Goal: Task Accomplishment & Management: Manage account settings

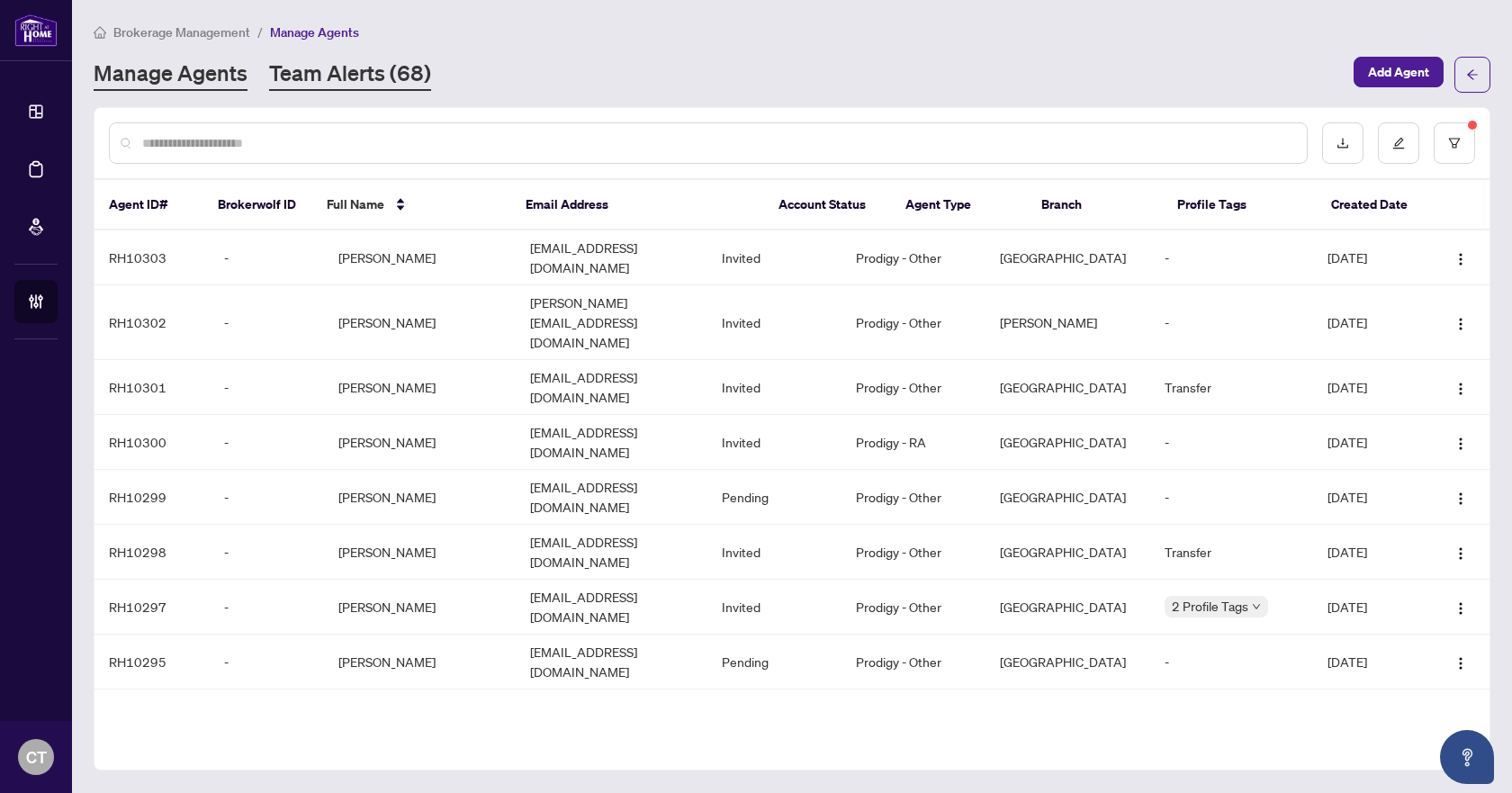
click at [321, 83] on link "Team Alerts (68)" at bounding box center [350, 74] width 162 height 33
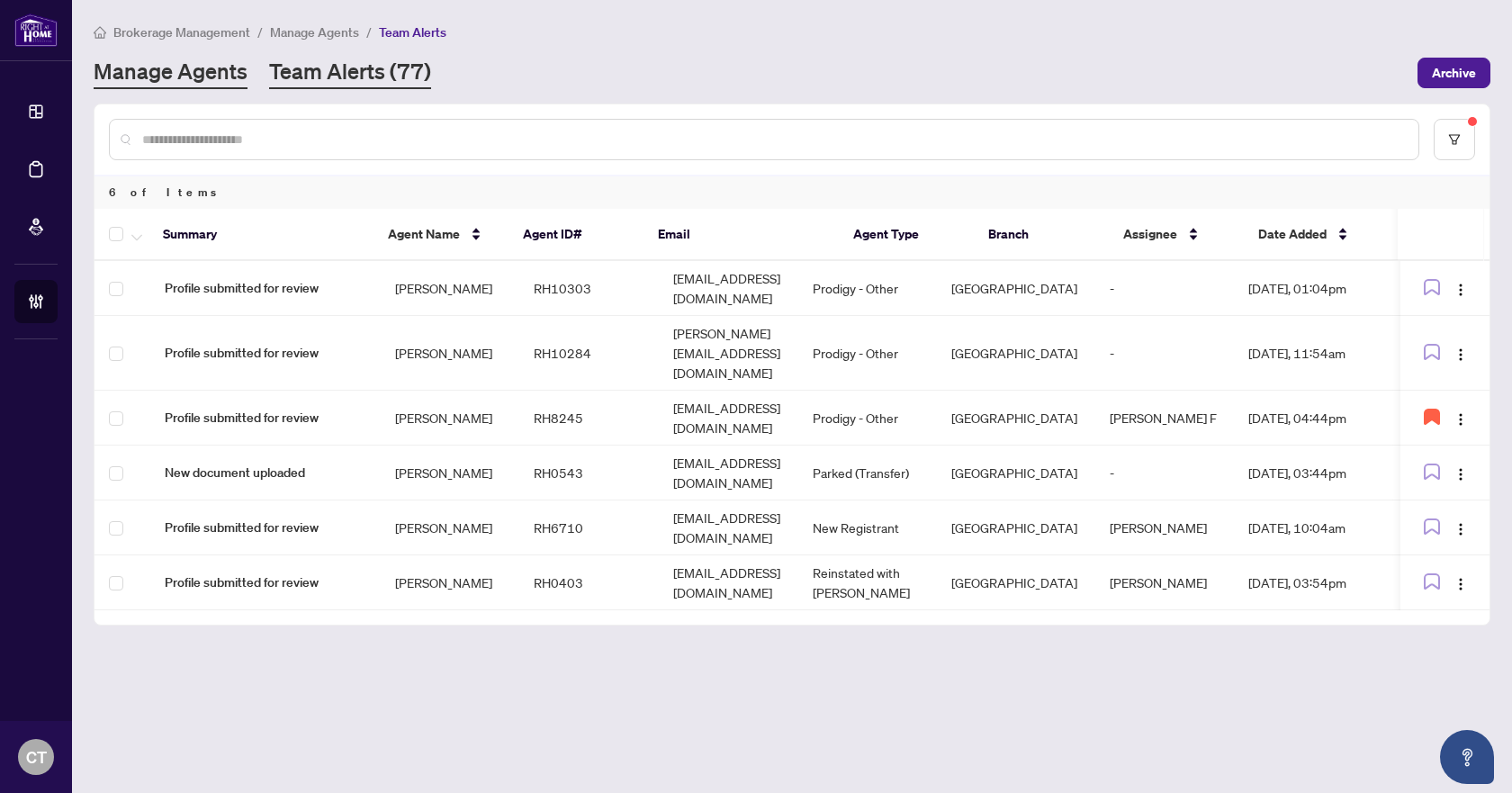
click at [189, 84] on link "Manage Agents" at bounding box center [171, 73] width 154 height 33
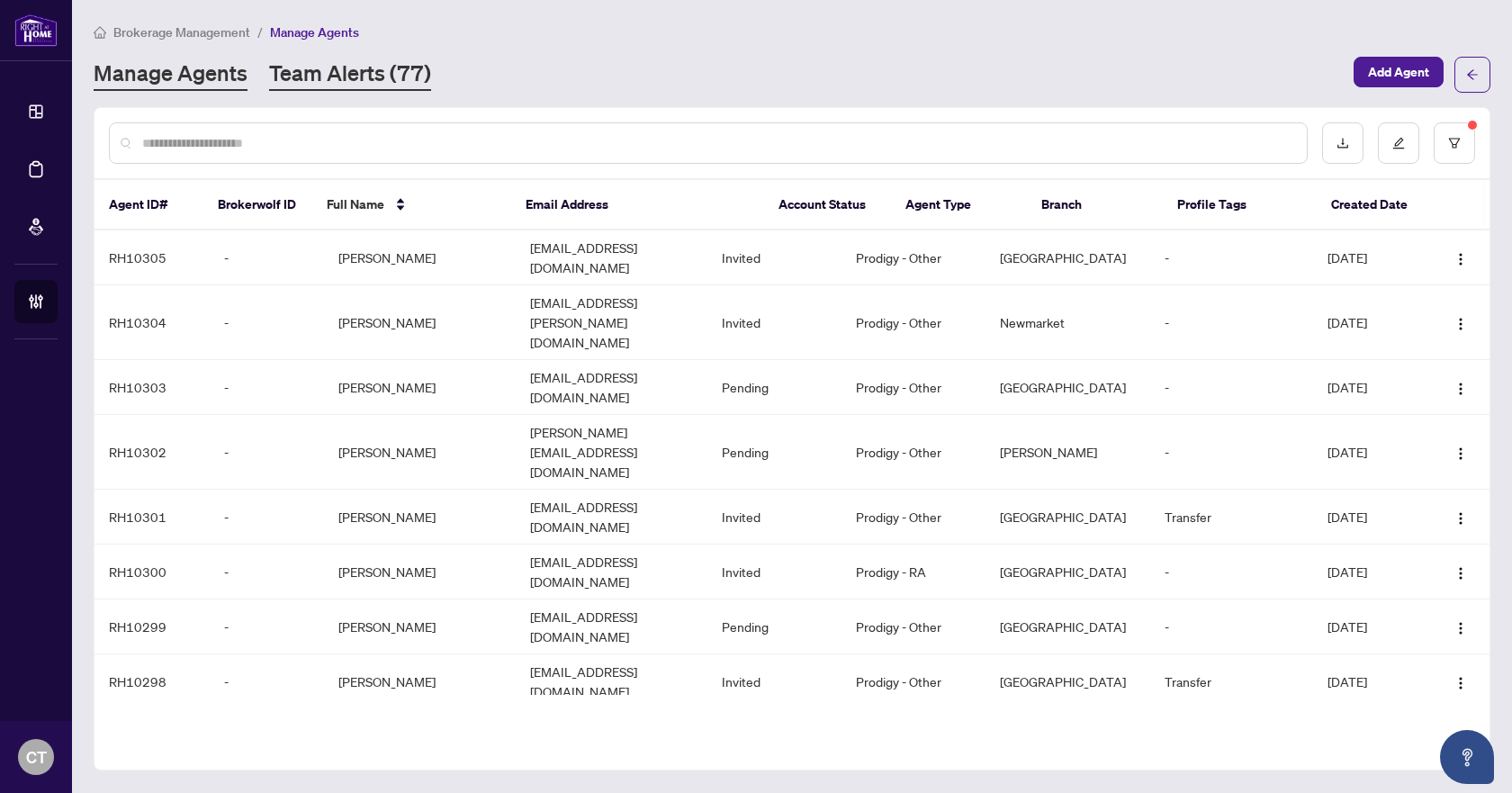
click at [280, 77] on link "Team Alerts (77)" at bounding box center [350, 74] width 162 height 33
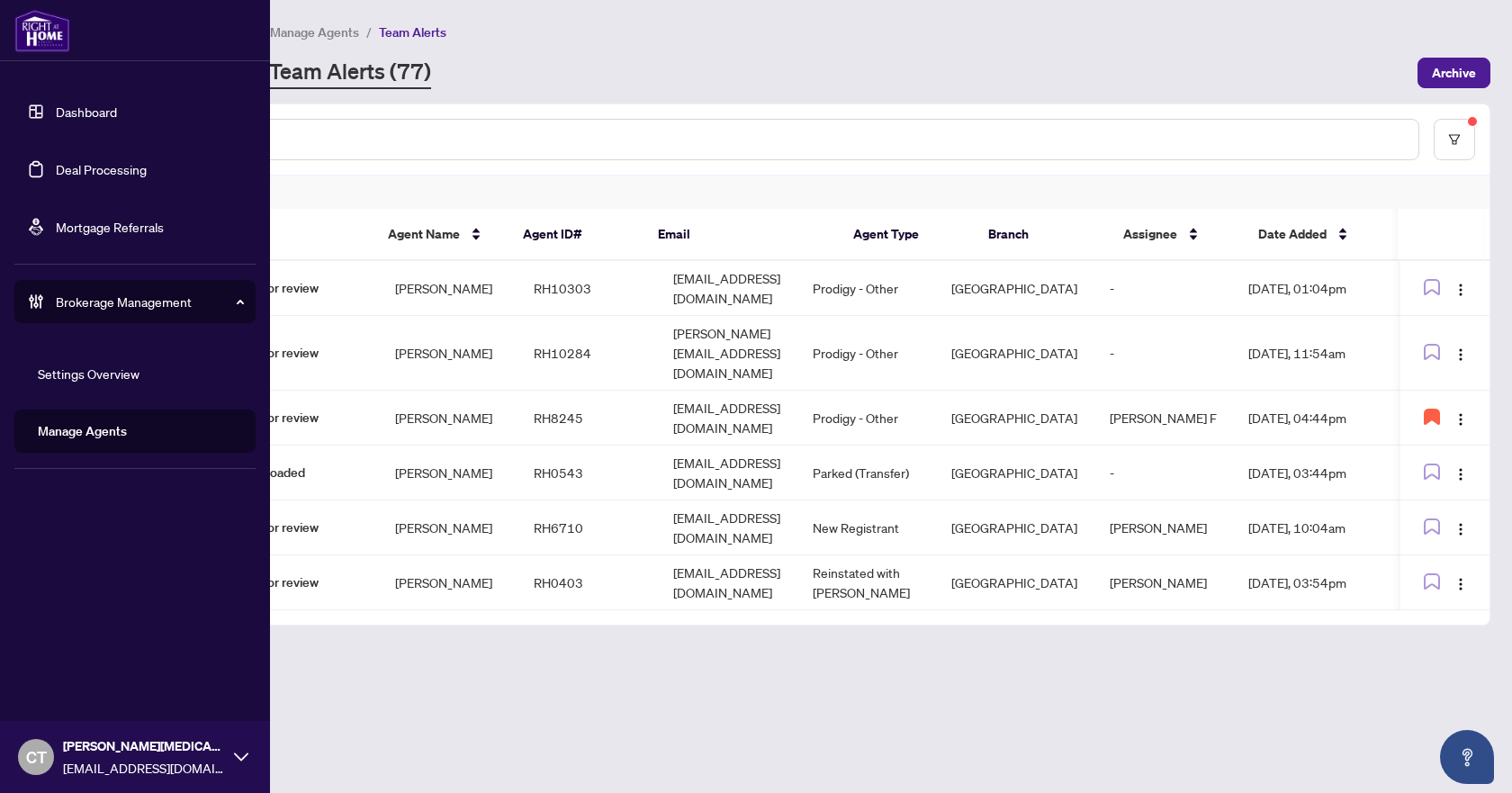
click at [99, 162] on link "Deal Processing" at bounding box center [101, 170] width 91 height 16
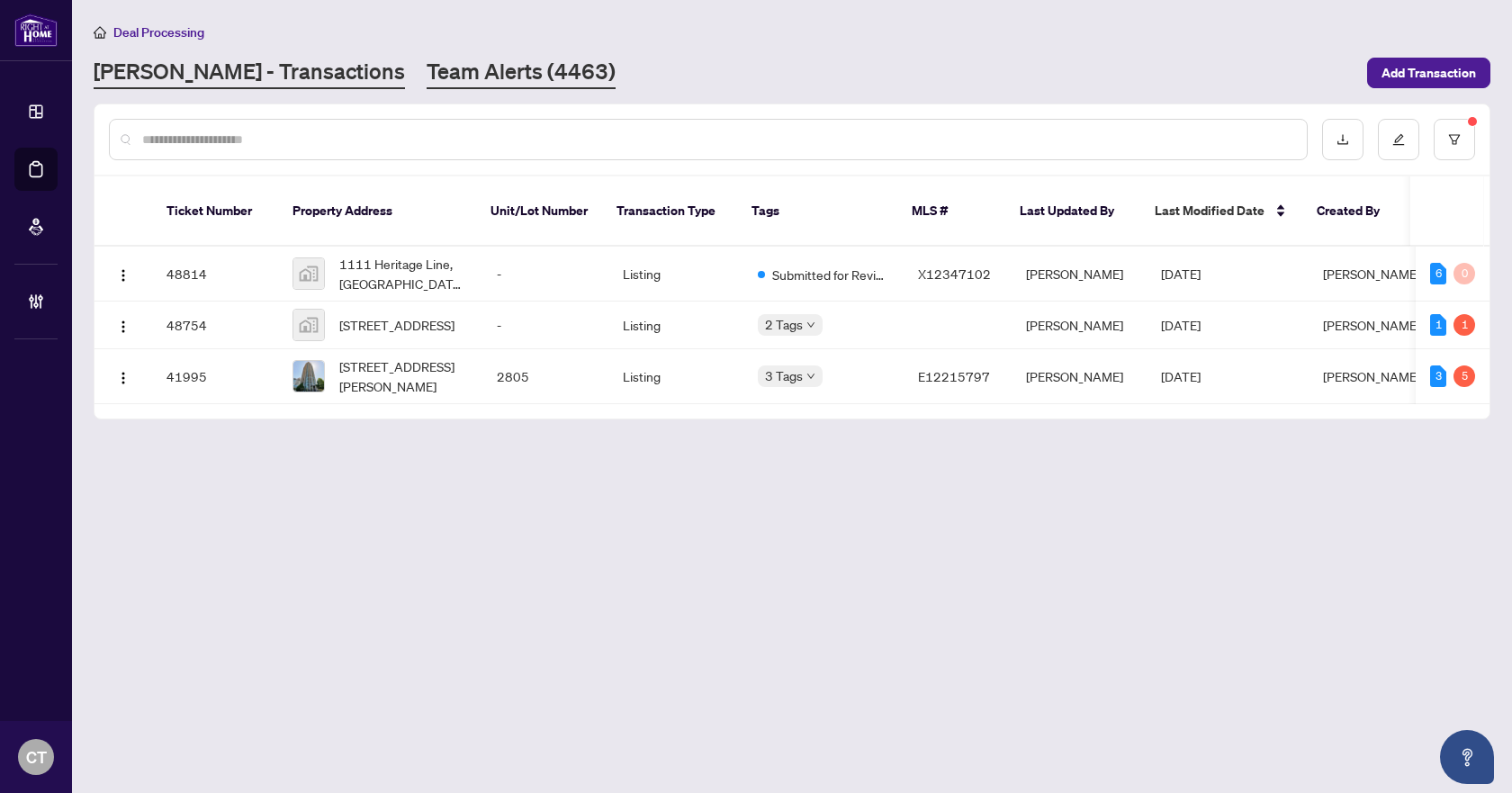
click at [427, 73] on link "Team Alerts (4463)" at bounding box center [521, 73] width 189 height 33
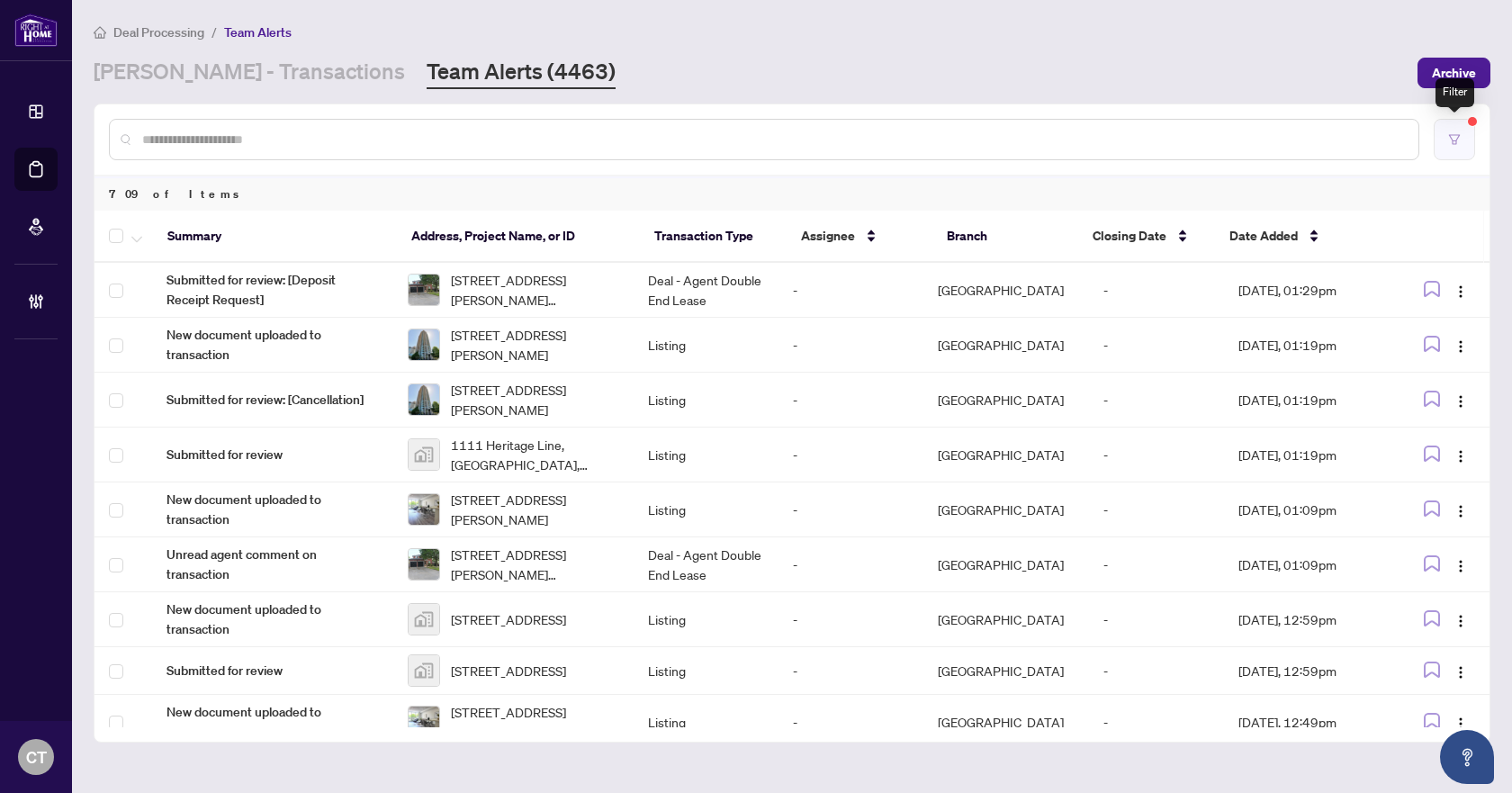
click at [1454, 136] on icon "filter" at bounding box center [1455, 140] width 13 height 13
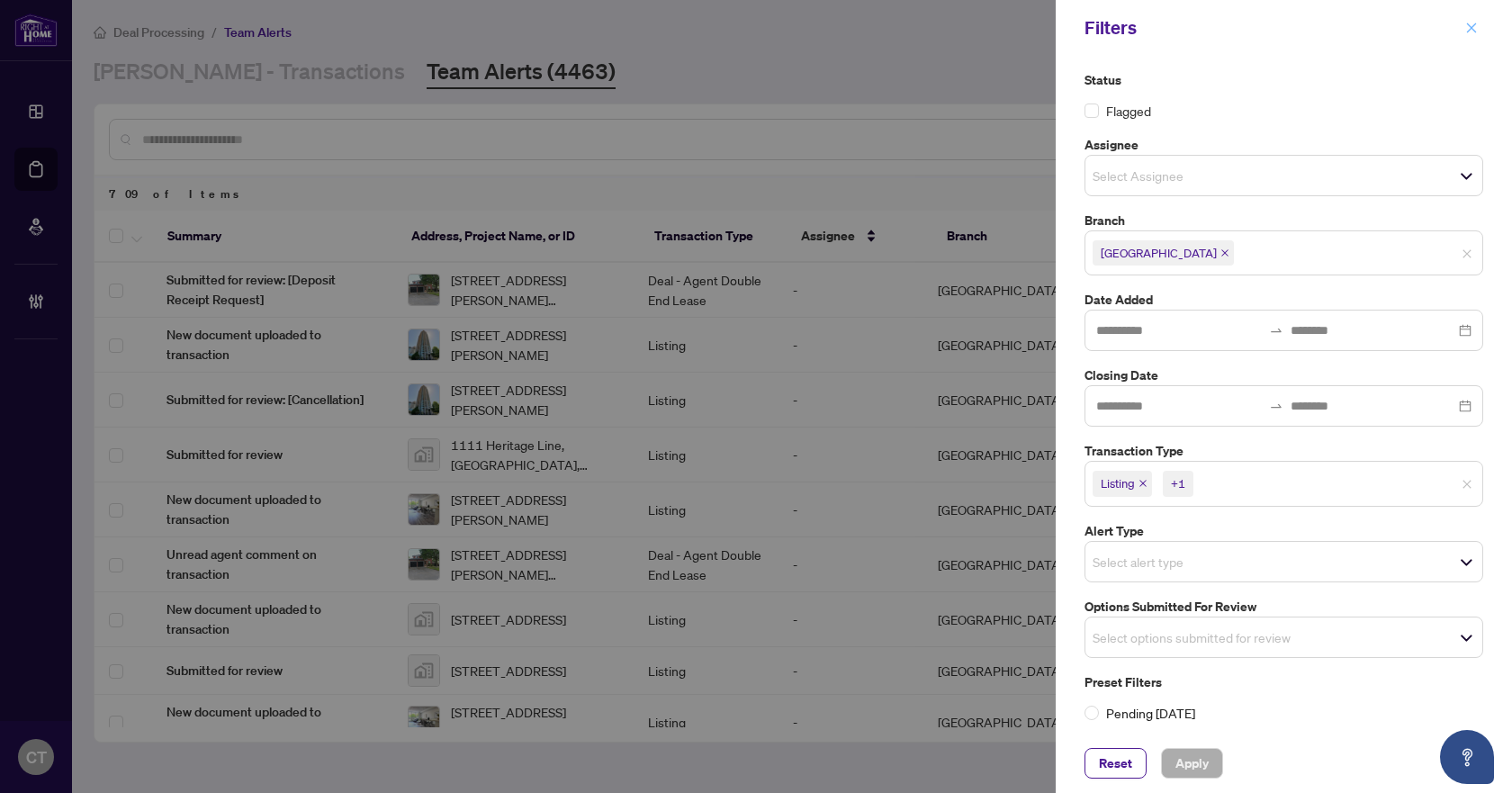
click at [1471, 34] on icon "close" at bounding box center [1471, 28] width 13 height 13
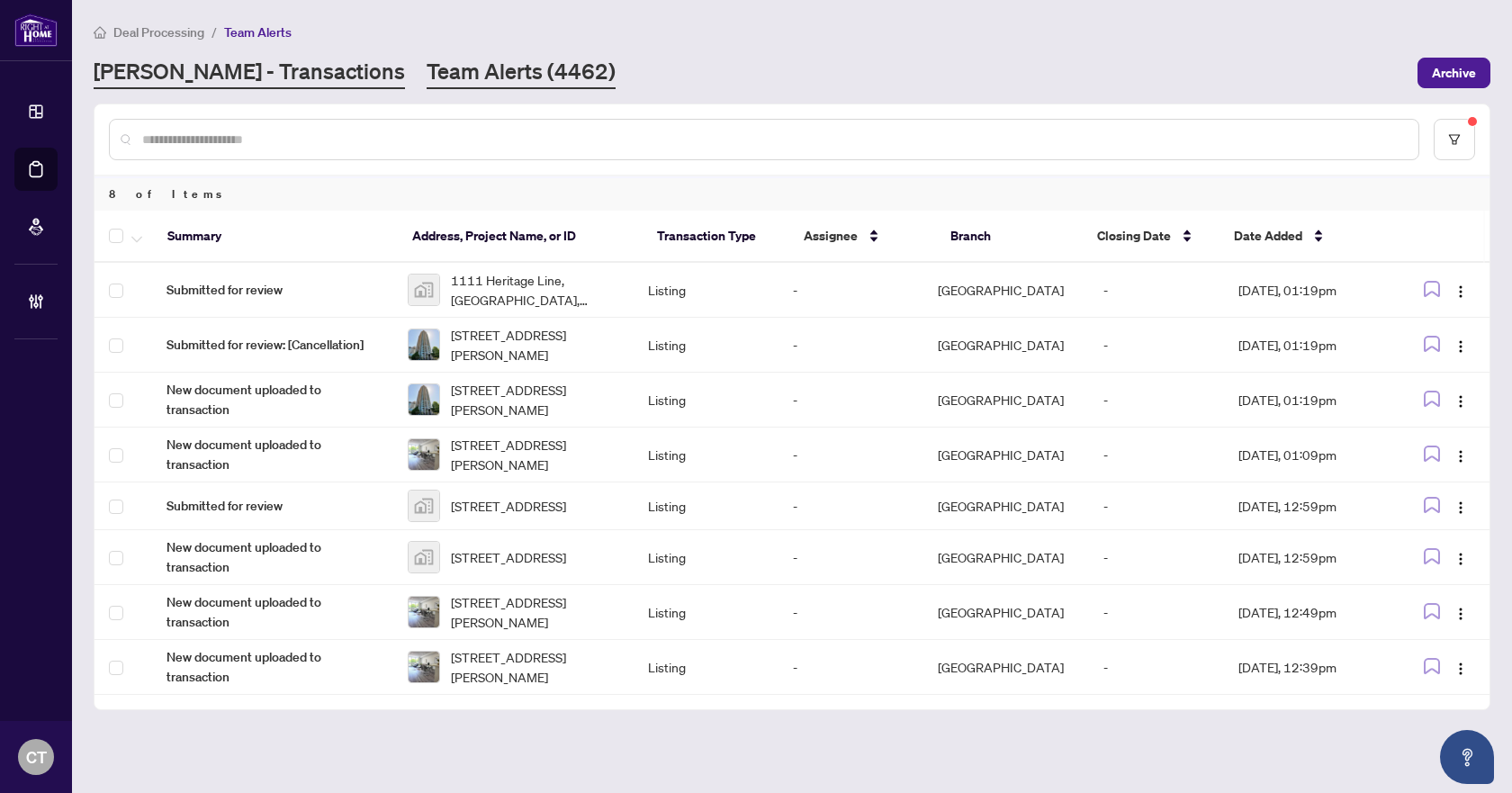
click at [268, 73] on link "[PERSON_NAME] - Transactions" at bounding box center [249, 73] width 311 height 33
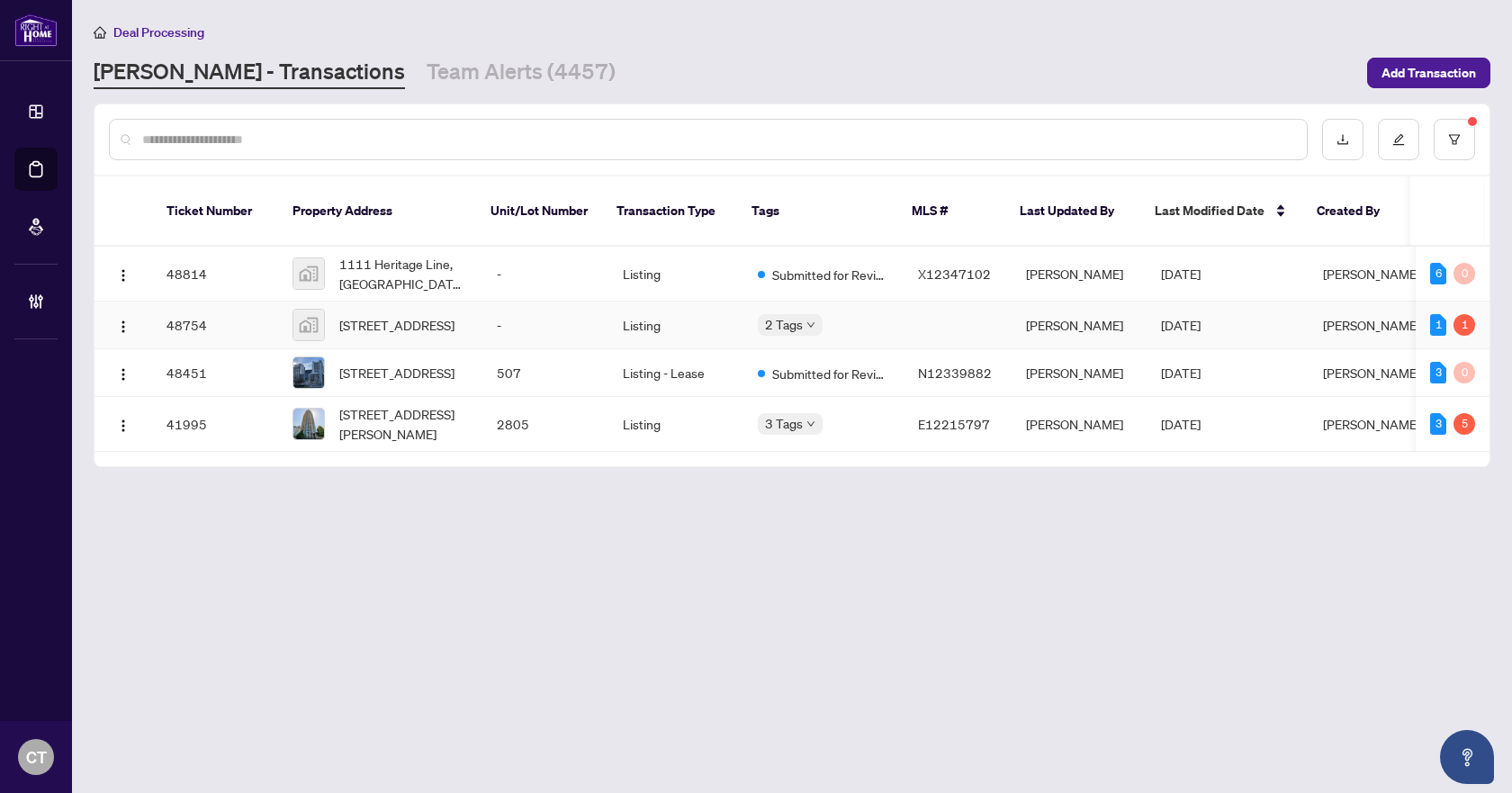
click at [547, 305] on td "-" at bounding box center [545, 325] width 126 height 48
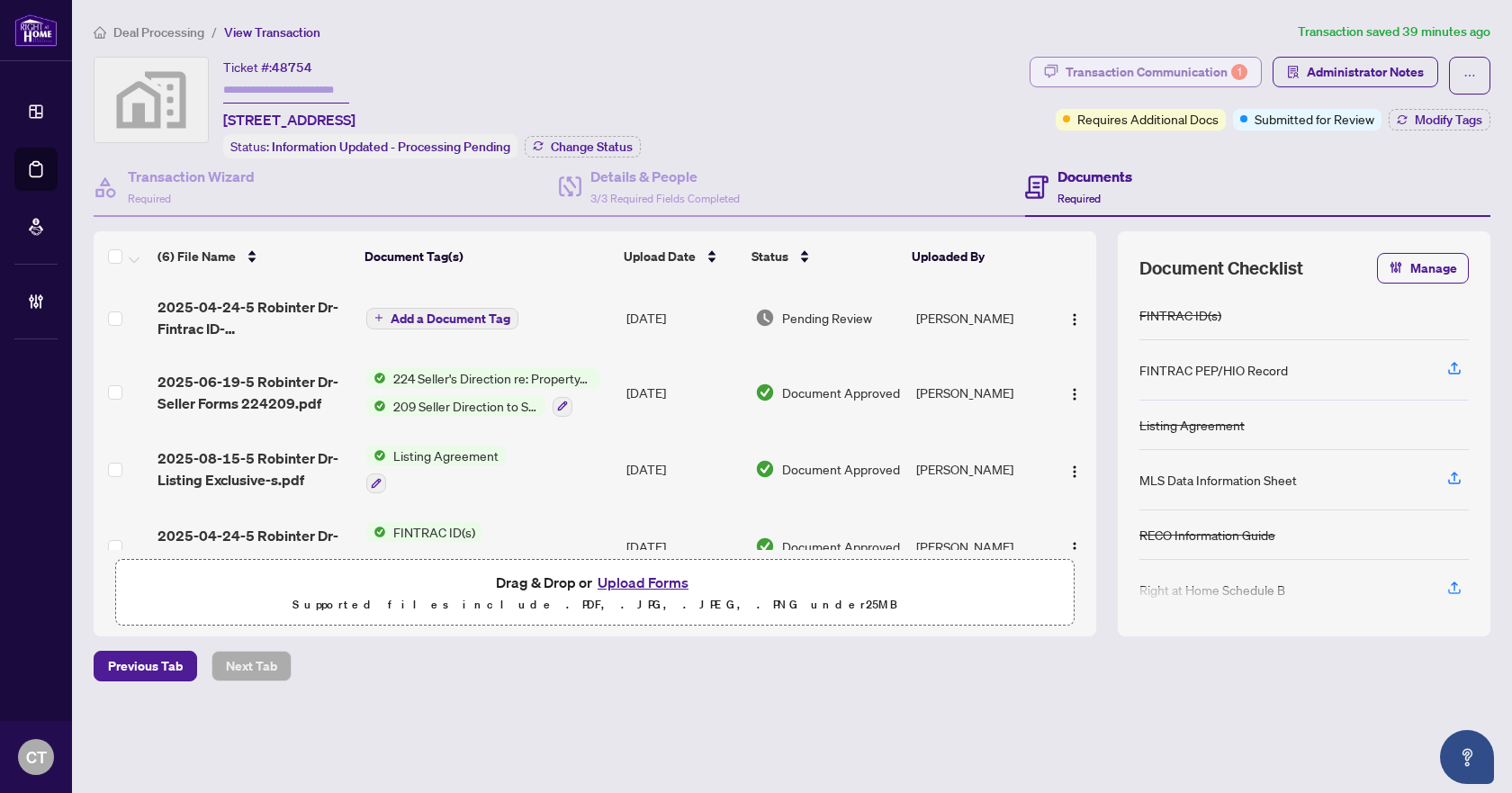
click at [1157, 80] on div "Transaction Communication 1" at bounding box center [1156, 72] width 182 height 29
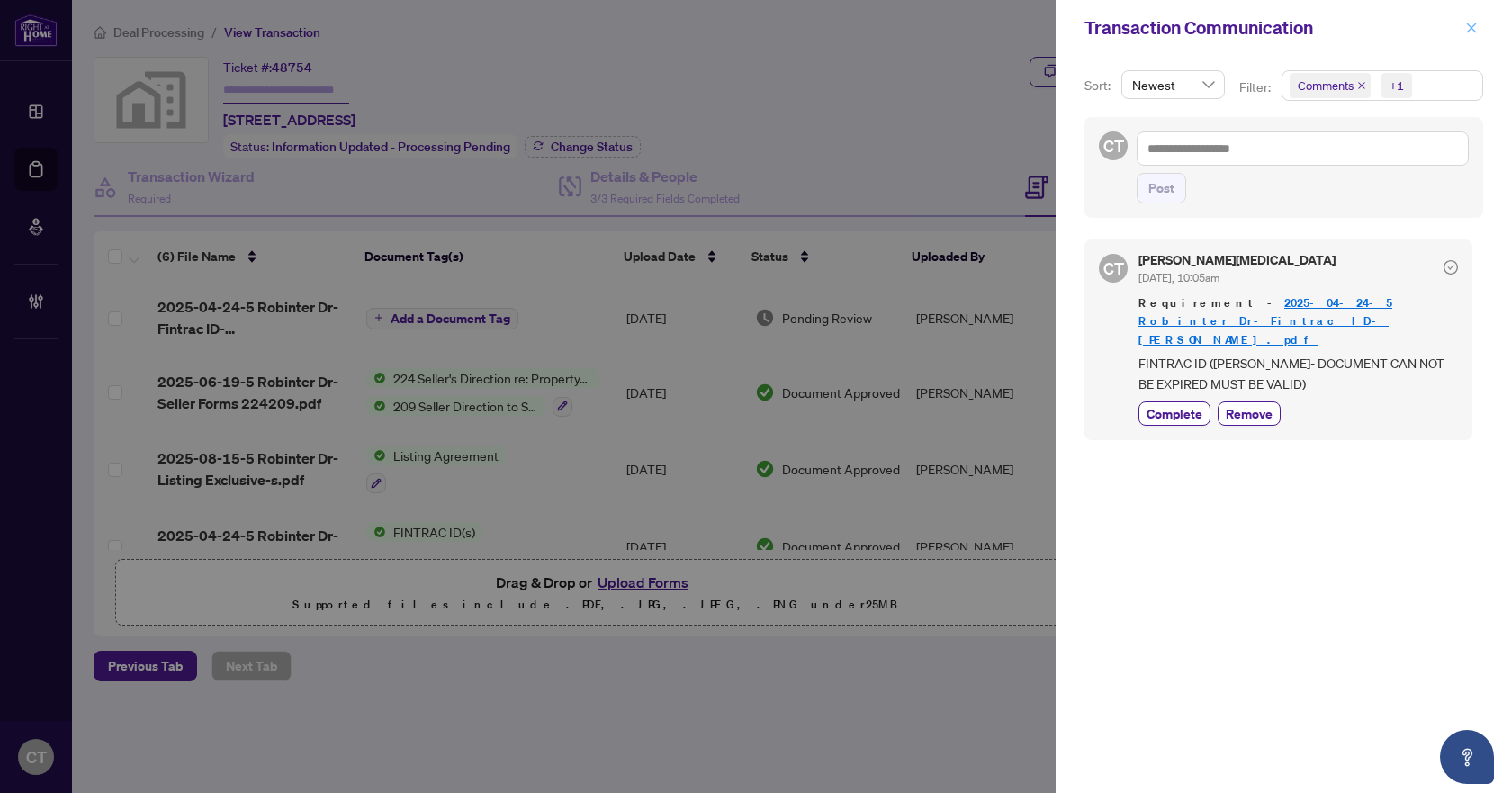
click at [1472, 21] on span "button" at bounding box center [1471, 28] width 13 height 29
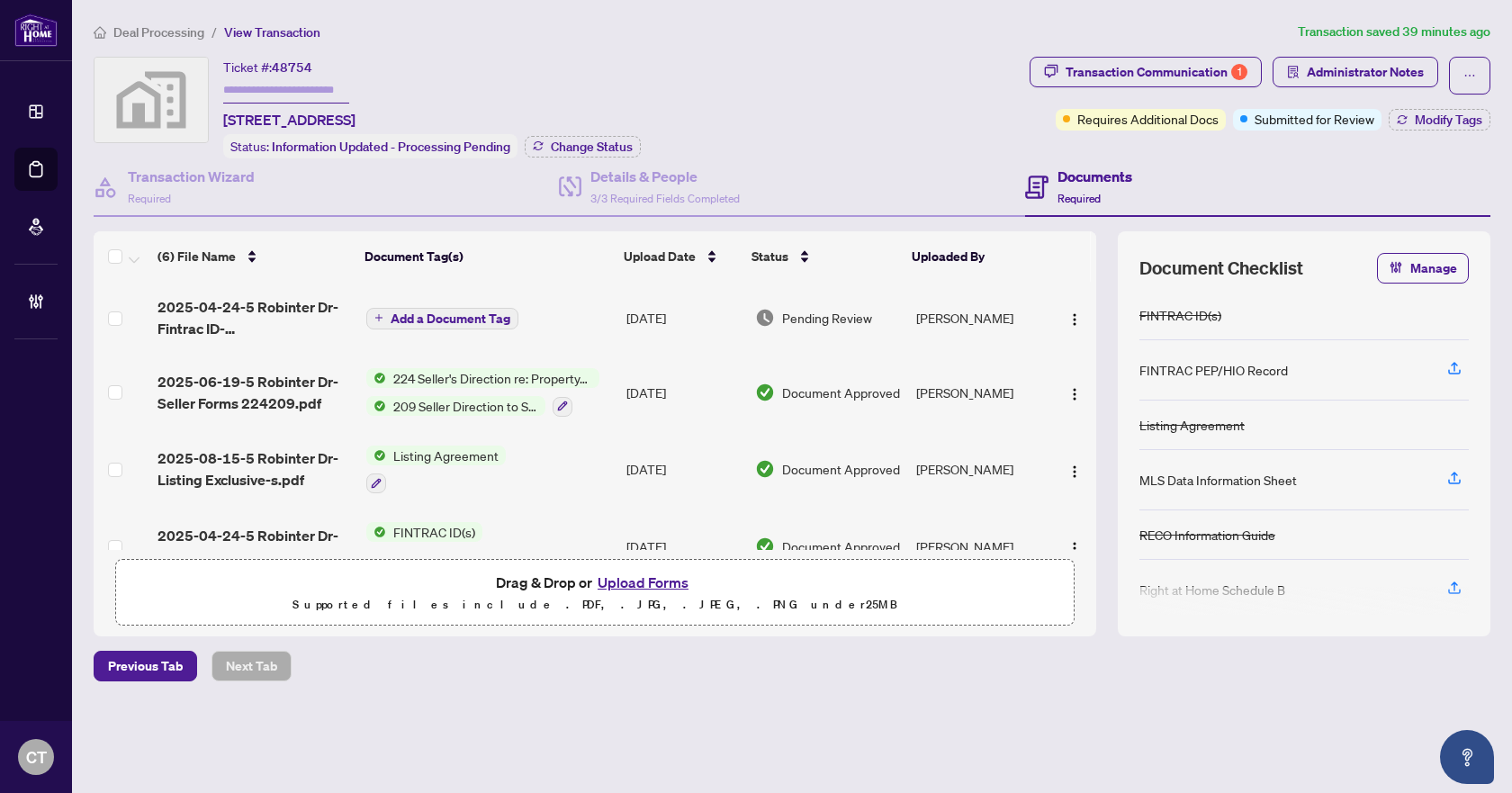
click at [273, 309] on span "2025-04-24-5 Robinter Dr-Fintrac ID-[PERSON_NAME].pdf" at bounding box center [254, 318] width 193 height 44
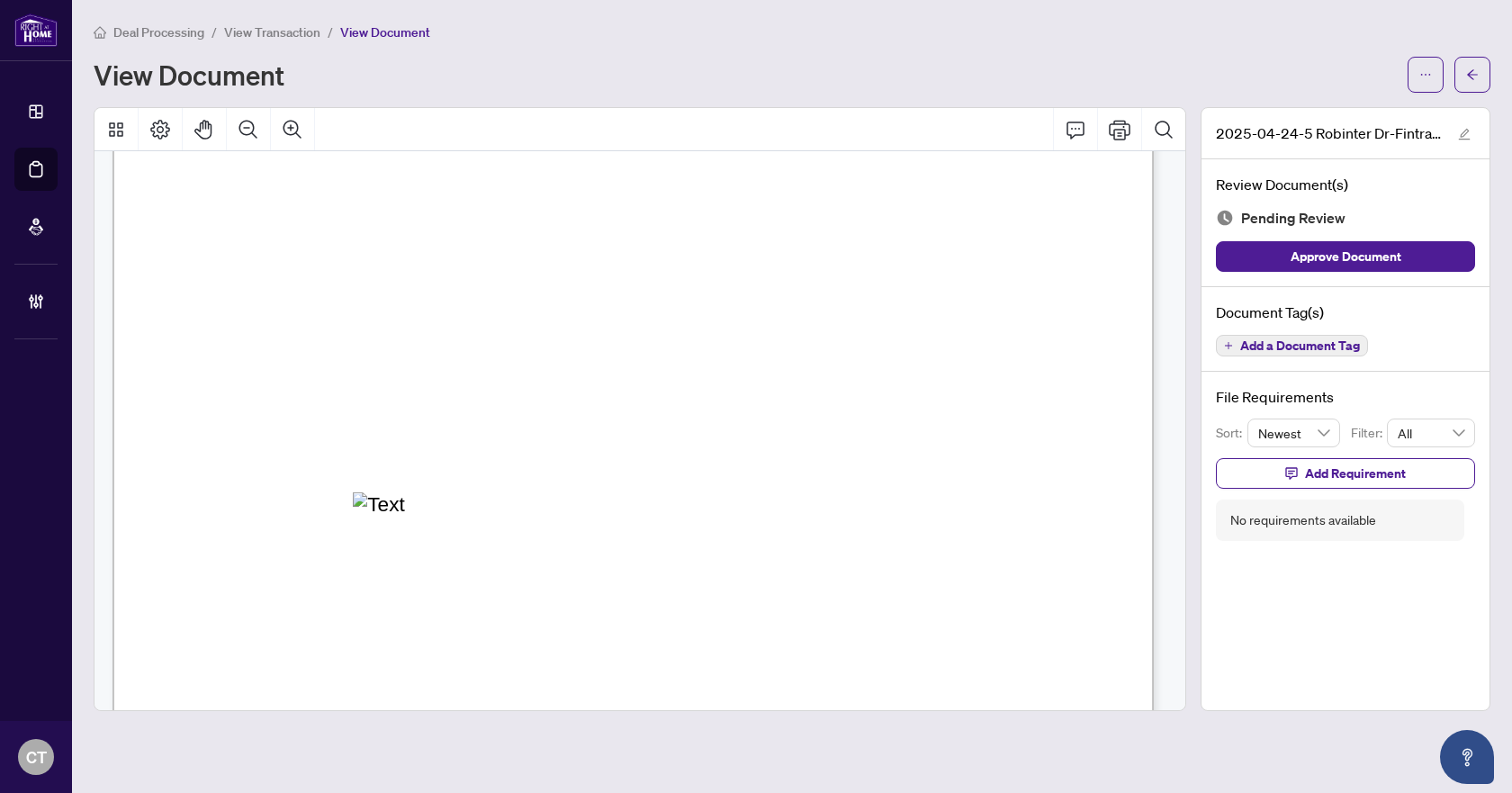
scroll to position [360, 0]
click at [1313, 335] on button "Add a Document Tag" at bounding box center [1292, 346] width 152 height 22
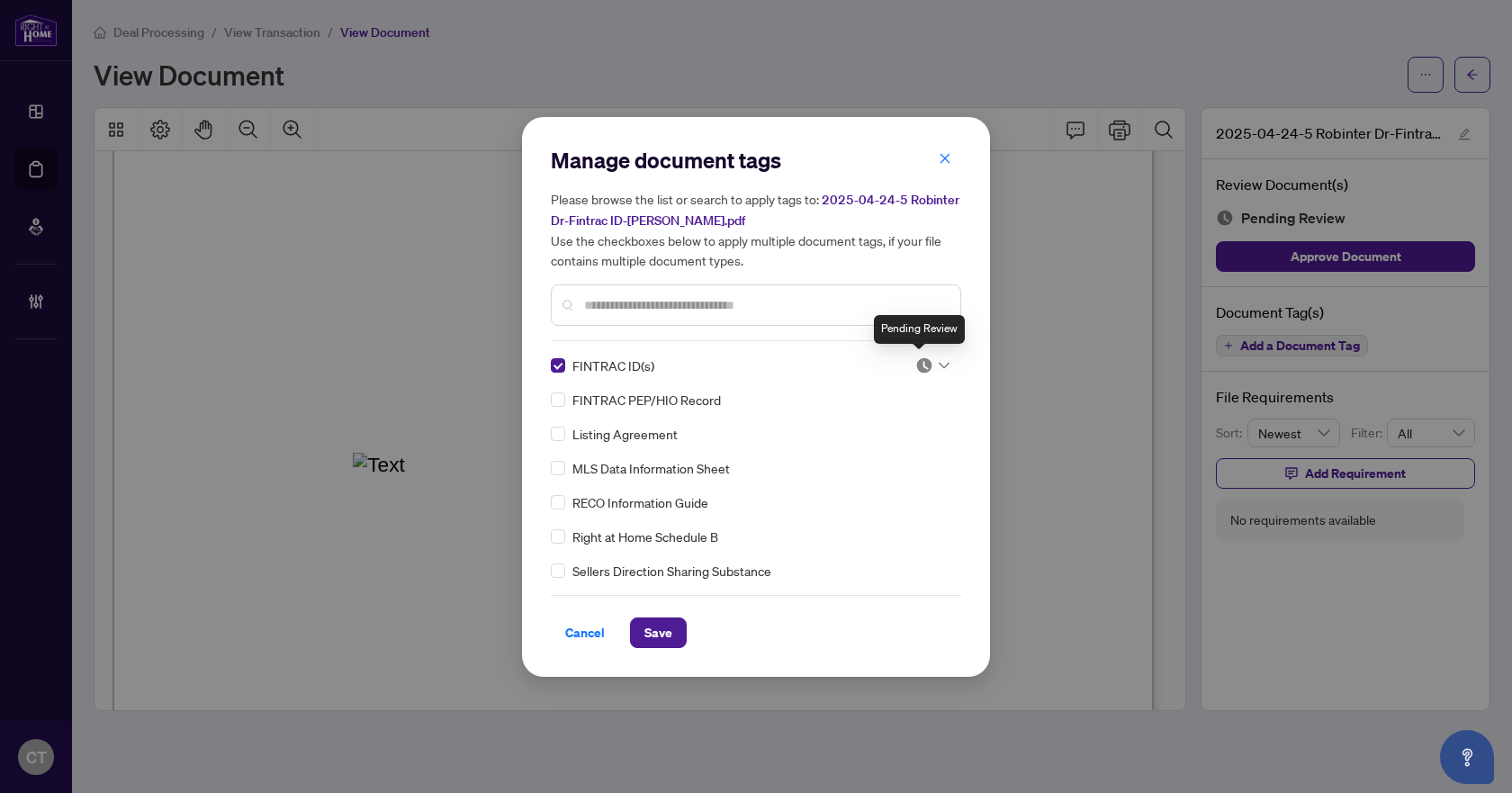
click at [919, 361] on img at bounding box center [925, 366] width 18 height 18
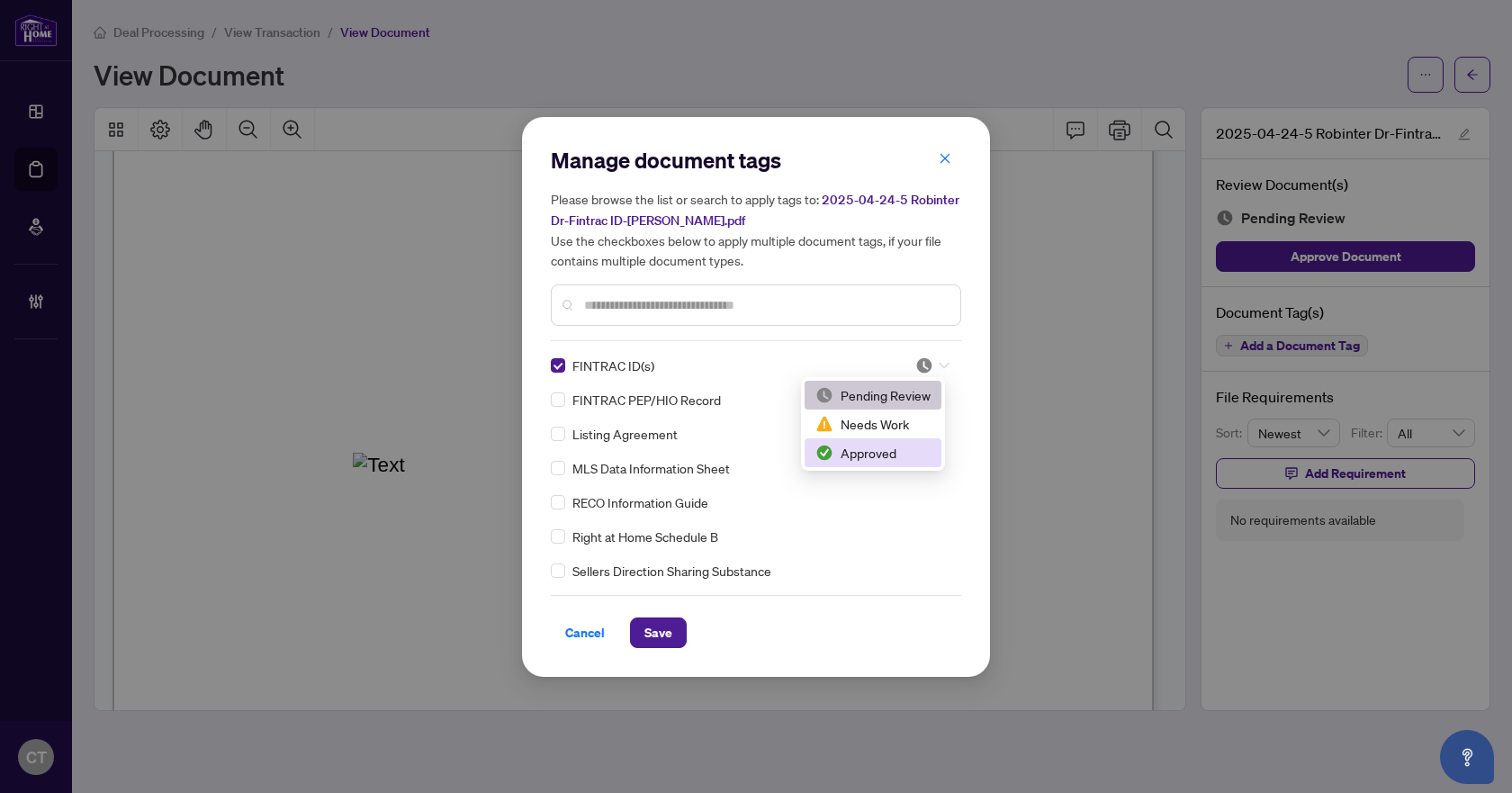
click at [845, 449] on div "Approved" at bounding box center [872, 453] width 115 height 20
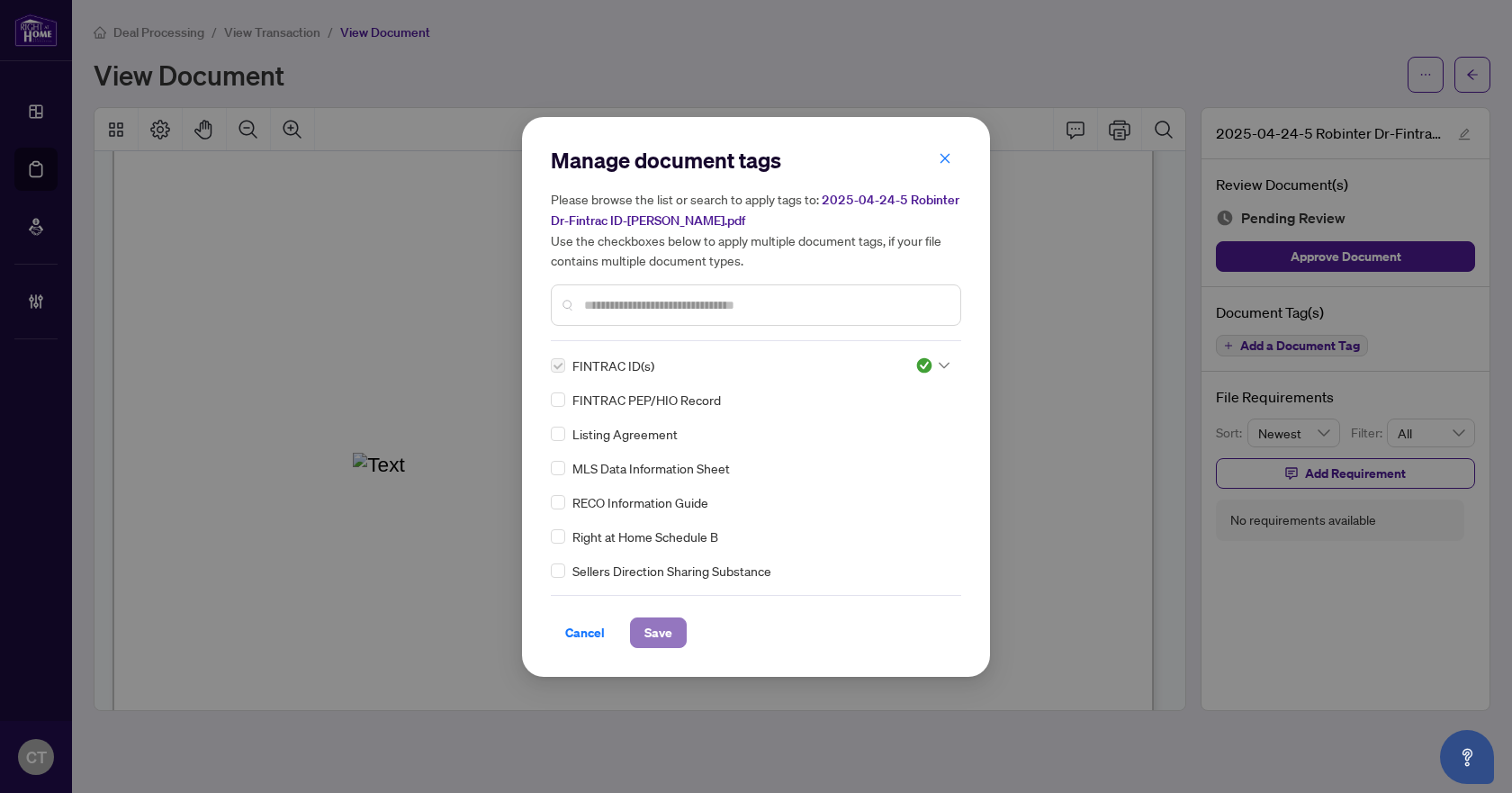
click at [674, 629] on button "Save" at bounding box center [658, 632] width 56 height 31
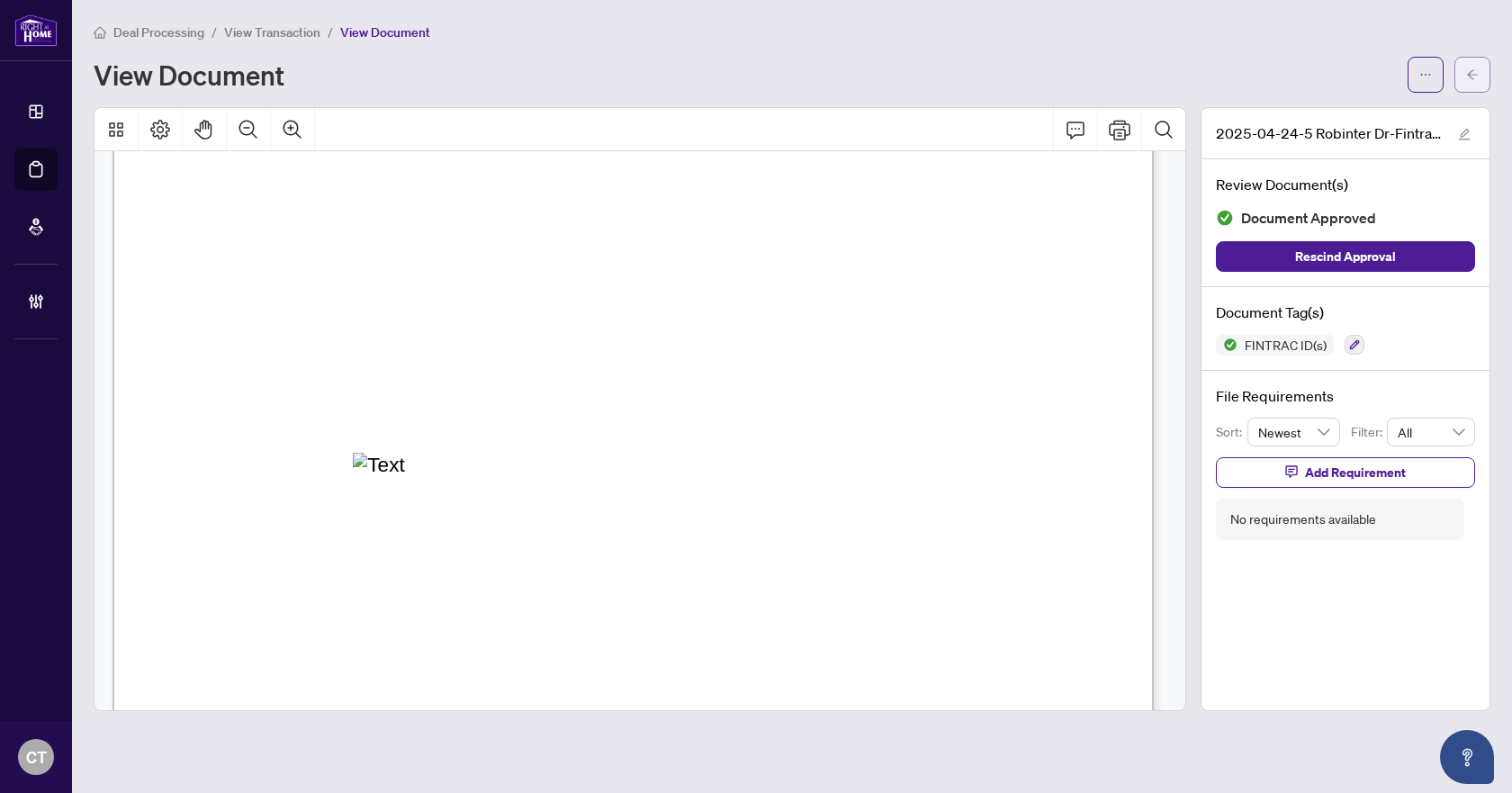
click at [1470, 62] on span "button" at bounding box center [1472, 74] width 13 height 29
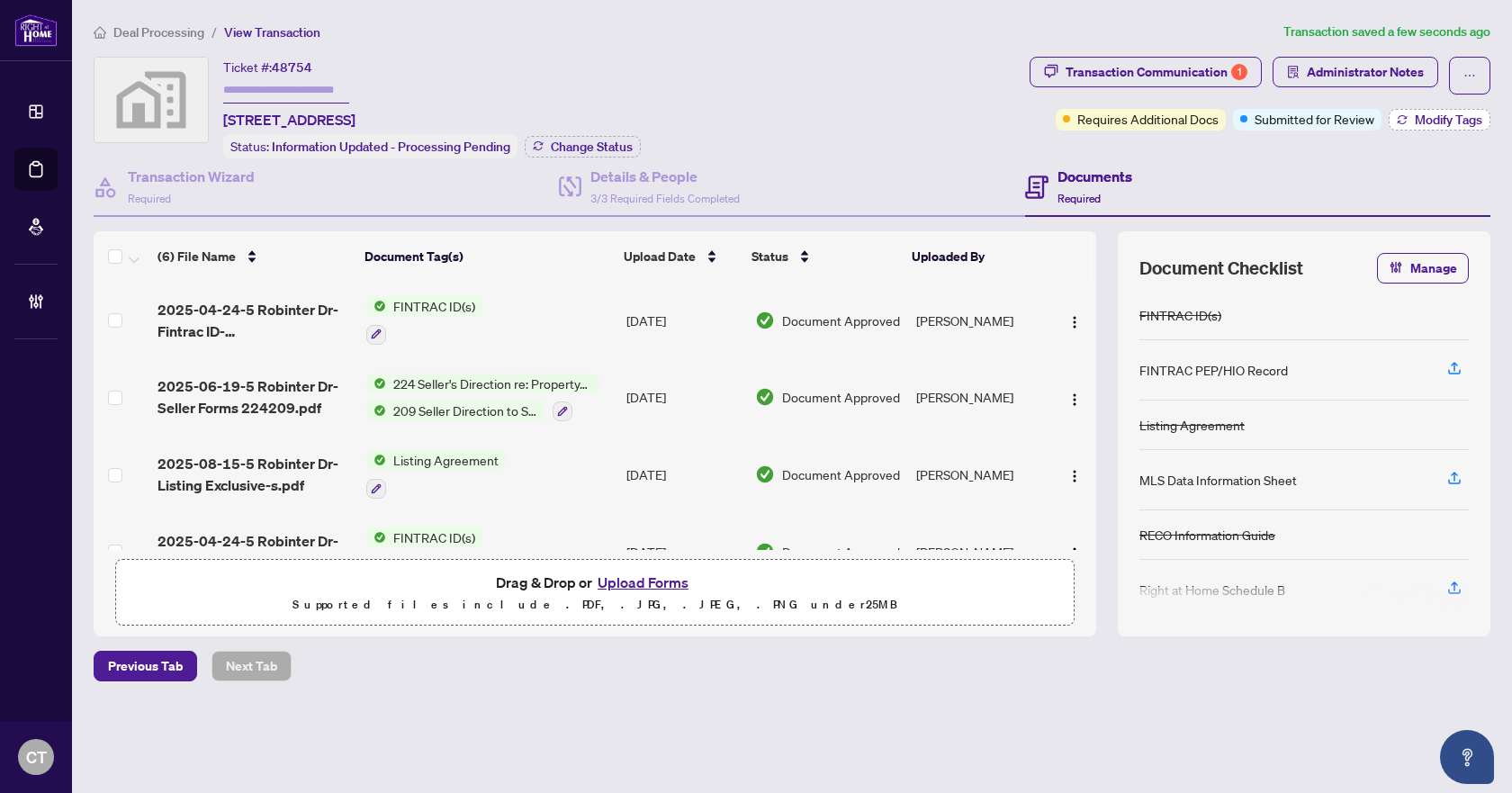
click at [1399, 119] on icon "button" at bounding box center [1402, 120] width 11 height 11
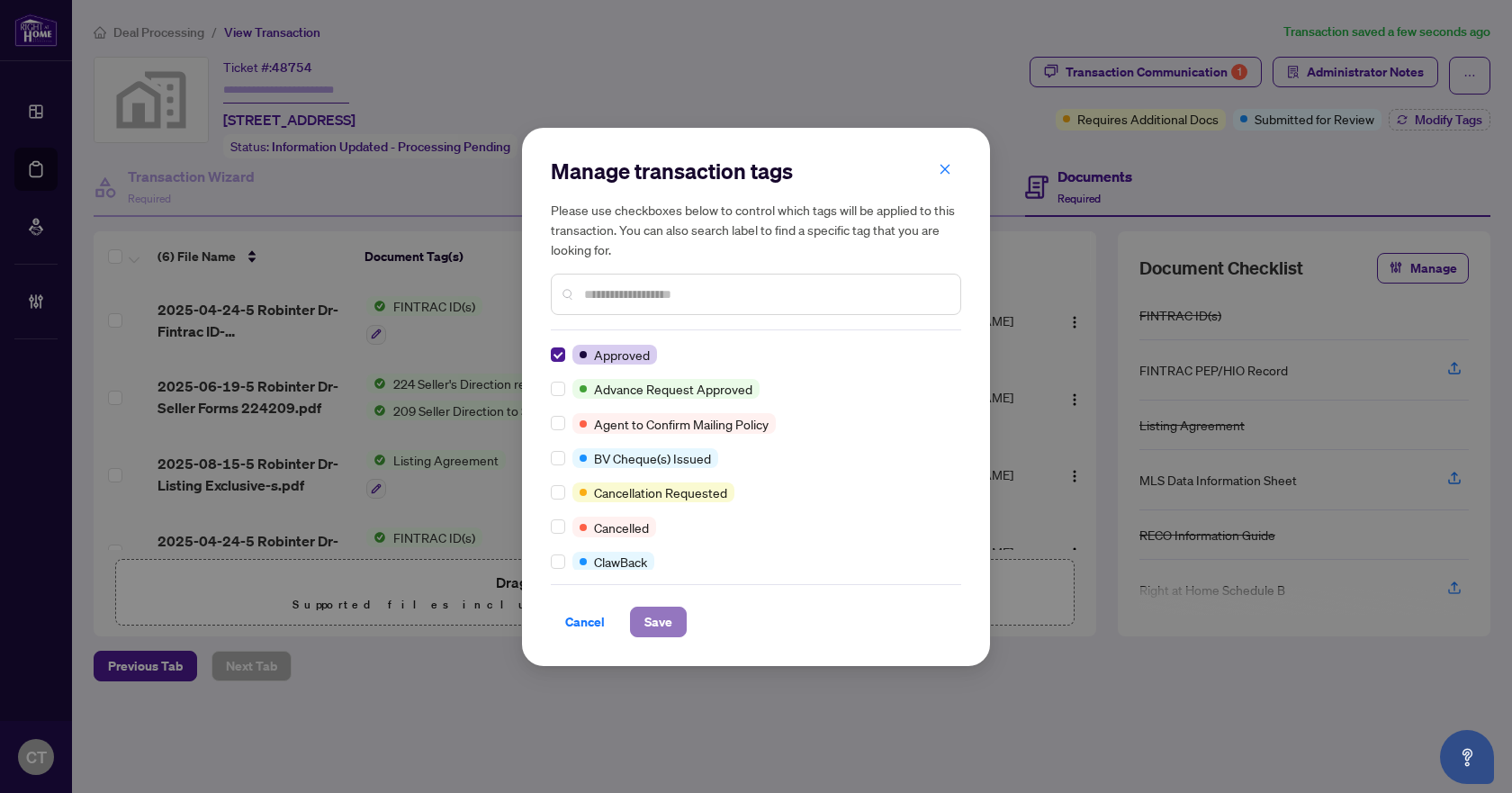
click at [634, 626] on button "Save" at bounding box center [658, 622] width 56 height 31
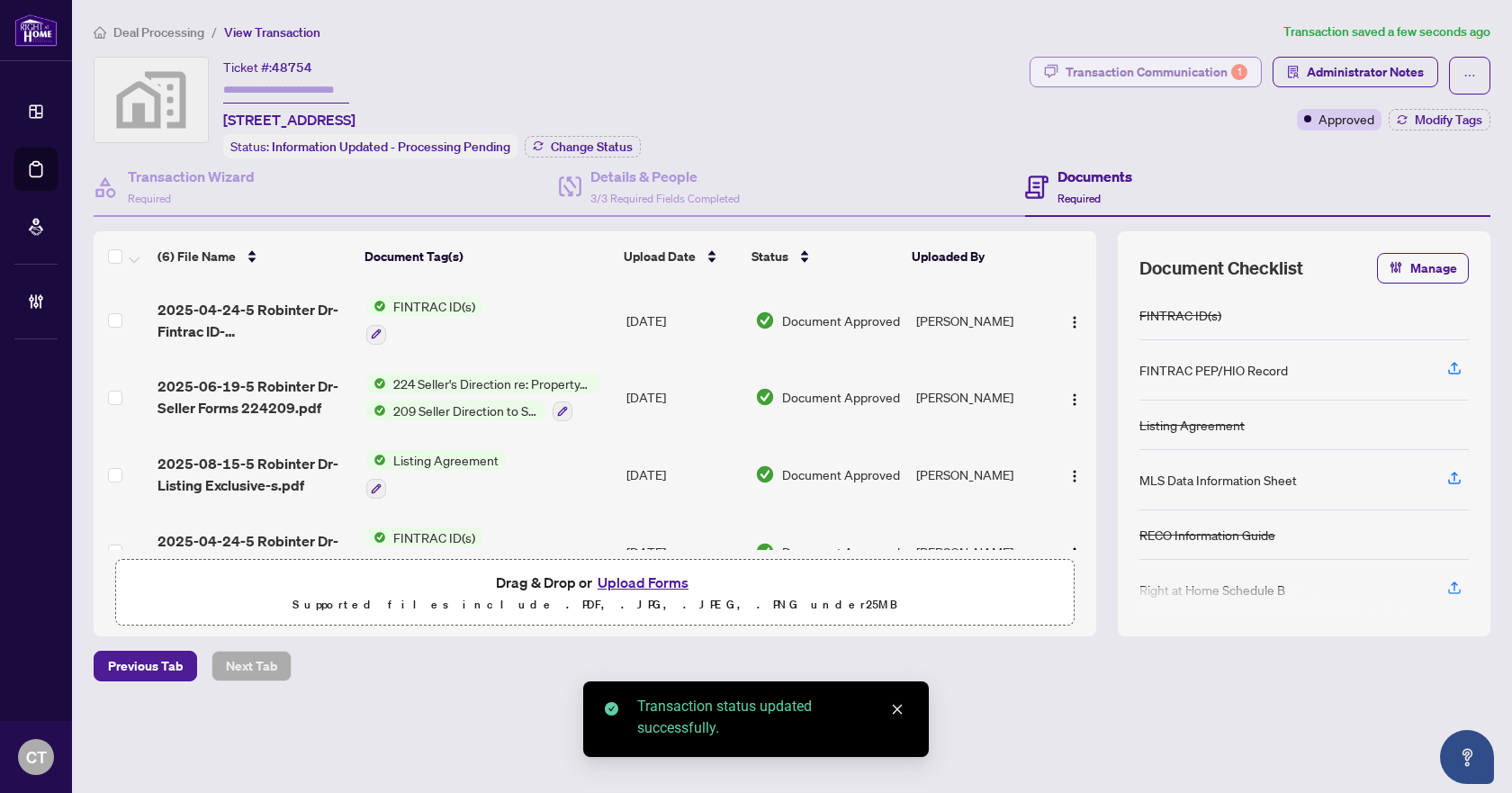
click at [1180, 66] on div "Transaction Communication 1" at bounding box center [1156, 72] width 182 height 29
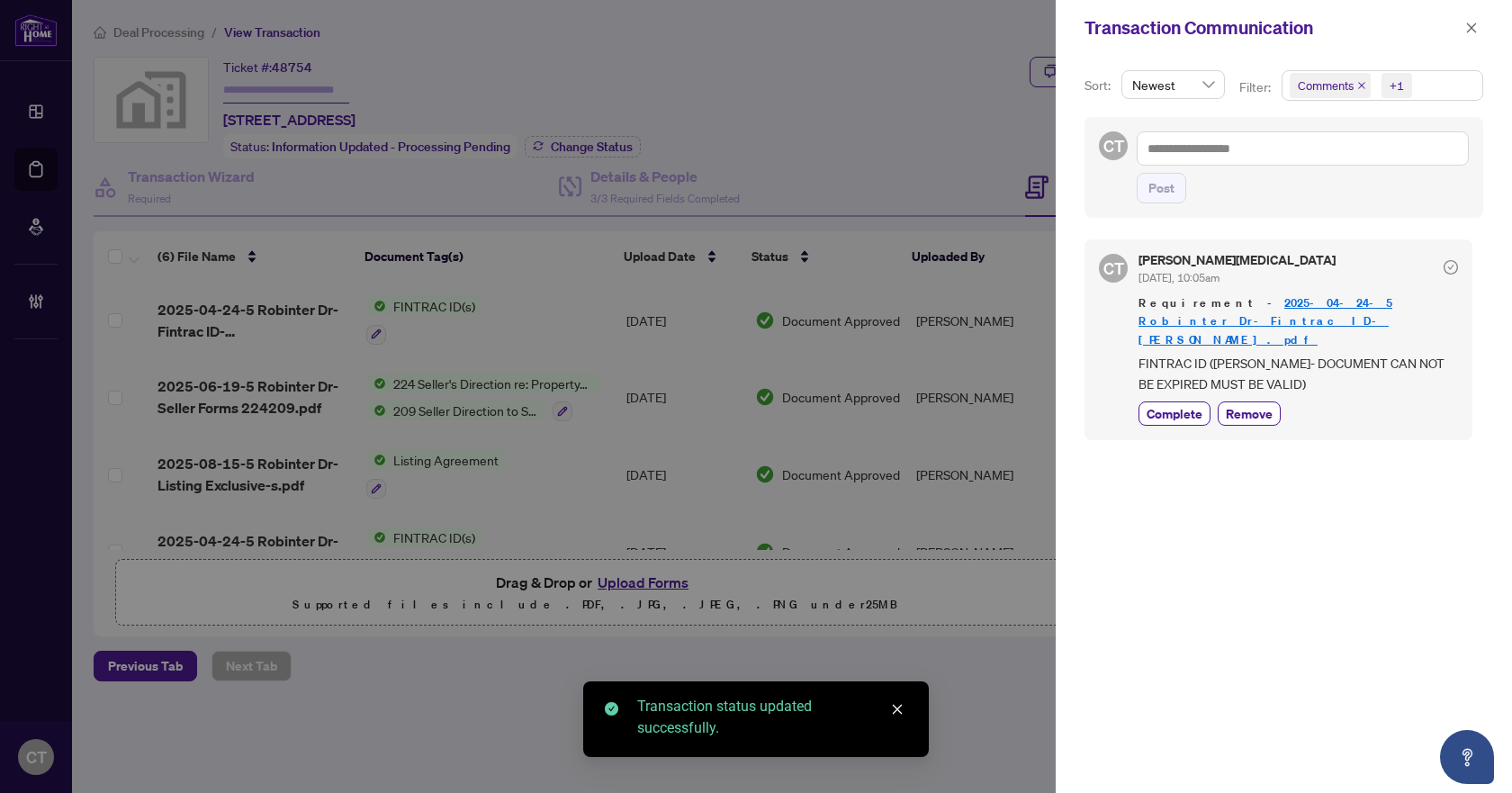
drag, startPoint x: 1184, startPoint y: 381, endPoint x: 1196, endPoint y: 358, distance: 25.9
click at [1184, 404] on span "Complete" at bounding box center [1173, 413] width 55 height 19
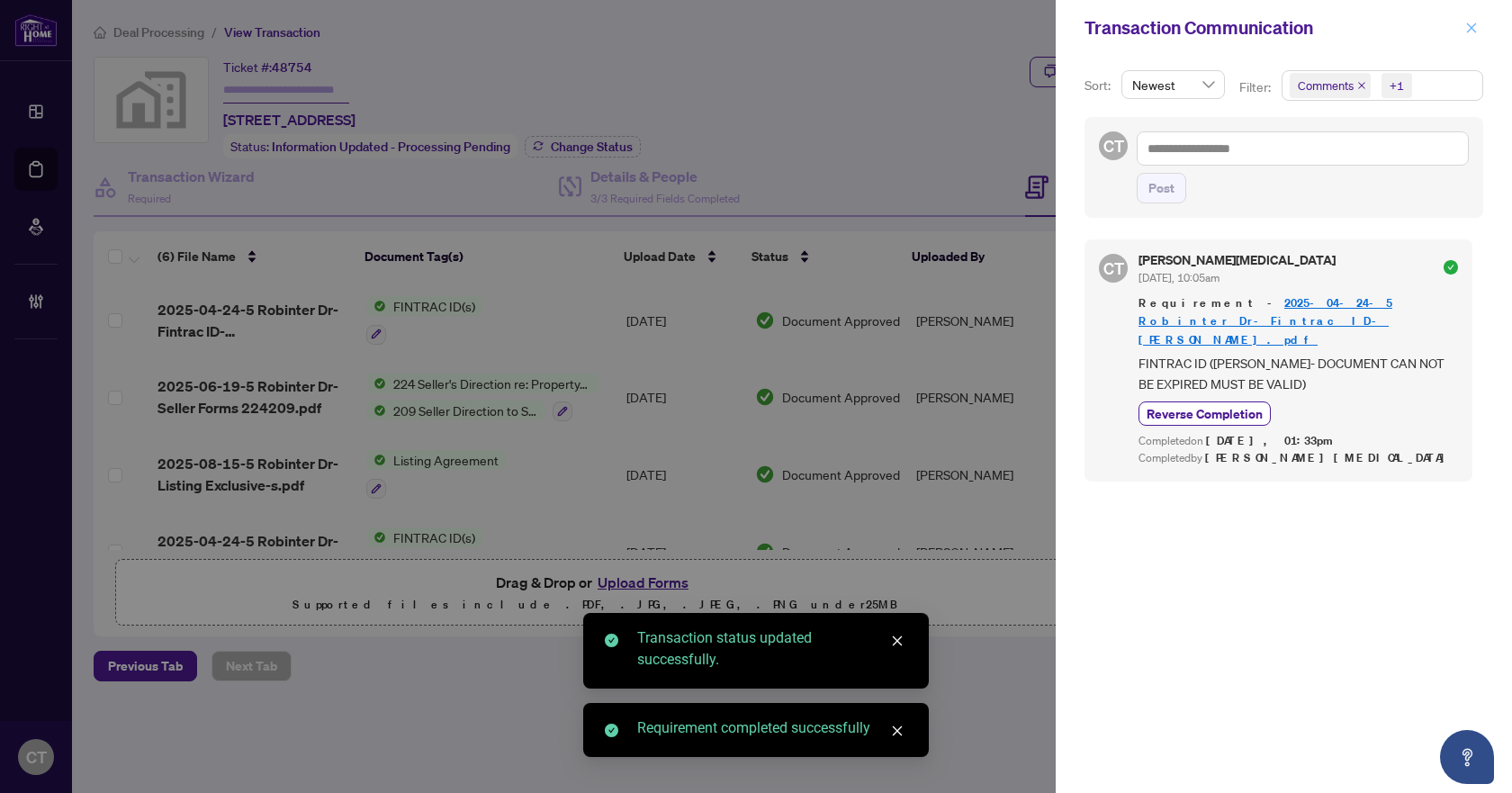
click at [1477, 21] on span "button" at bounding box center [1471, 28] width 13 height 29
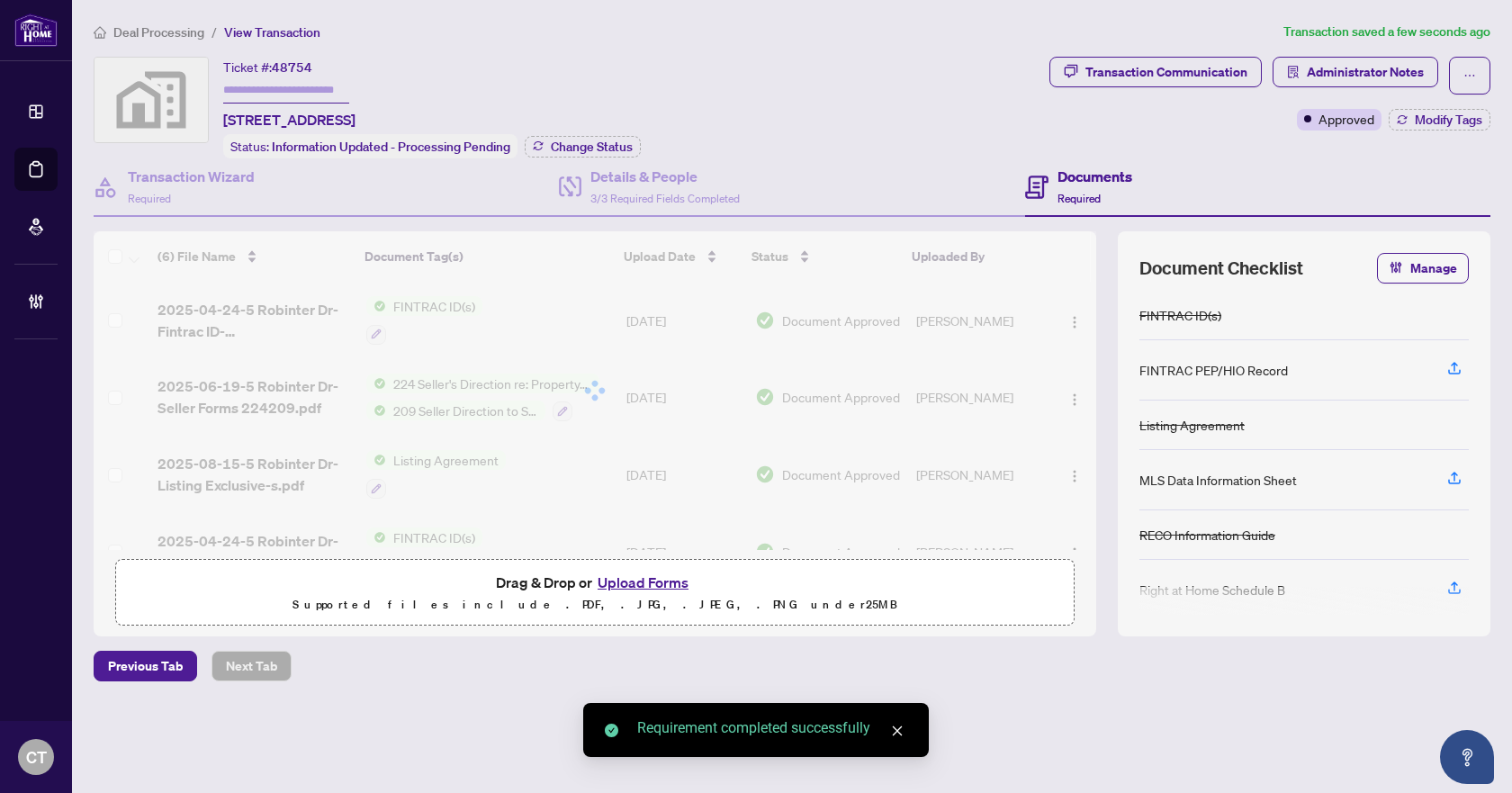
click at [169, 31] on span "Deal Processing" at bounding box center [159, 33] width 91 height 16
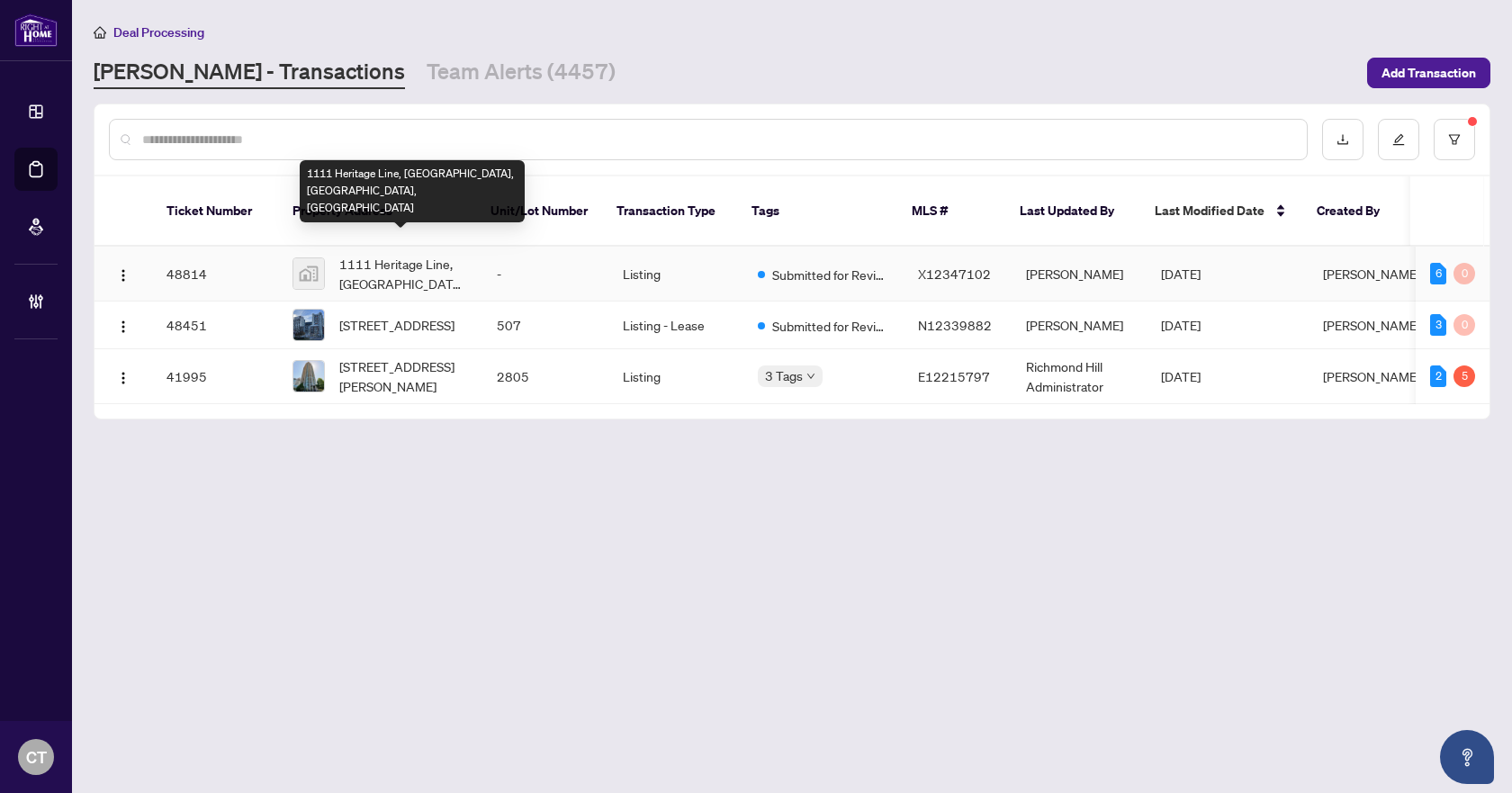
click at [458, 254] on span "1111 Heritage Line, [GEOGRAPHIC_DATA], [GEOGRAPHIC_DATA], [GEOGRAPHIC_DATA]" at bounding box center [404, 274] width 129 height 40
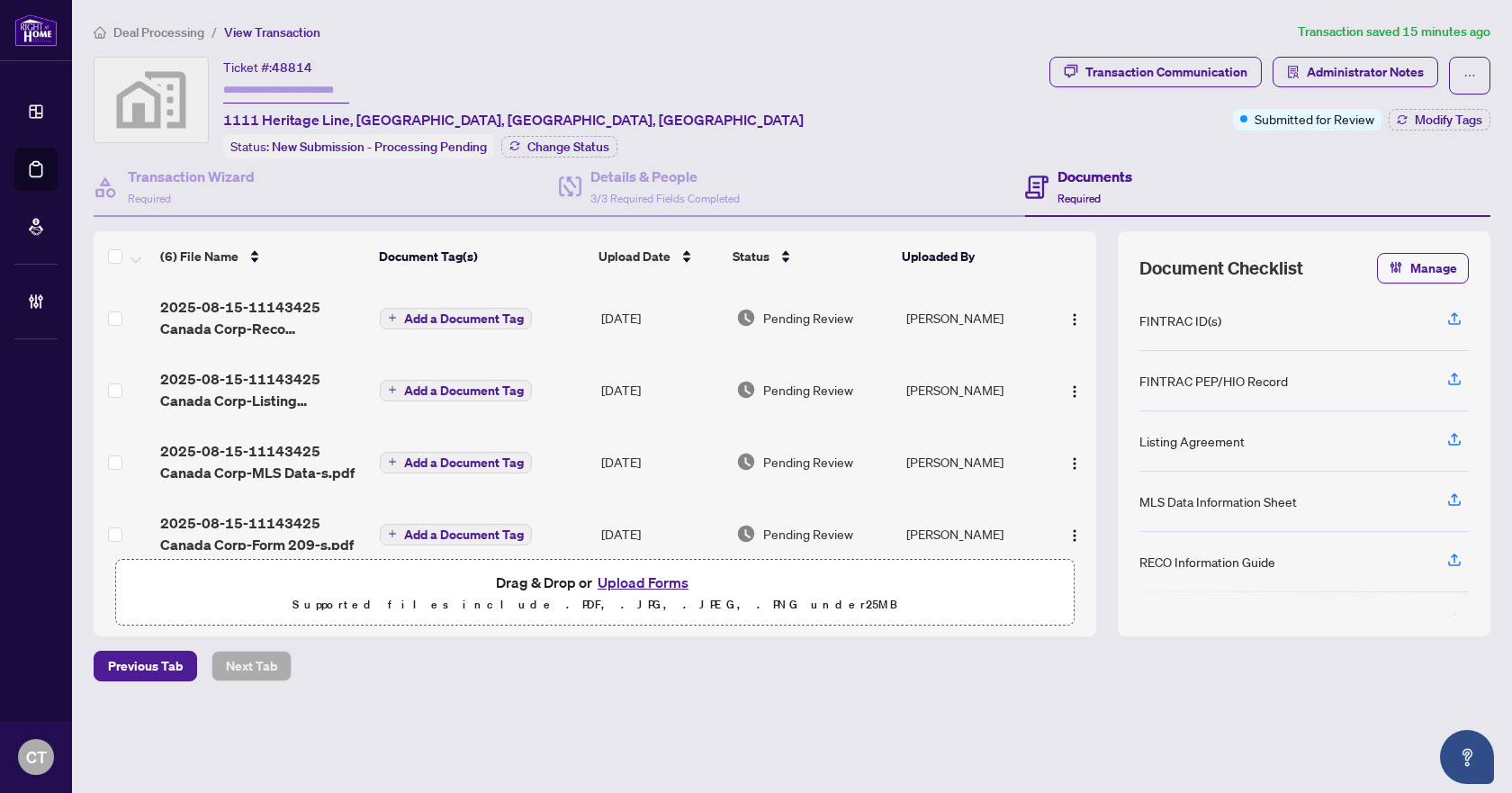
click at [189, 34] on span "Deal Processing" at bounding box center [159, 33] width 91 height 16
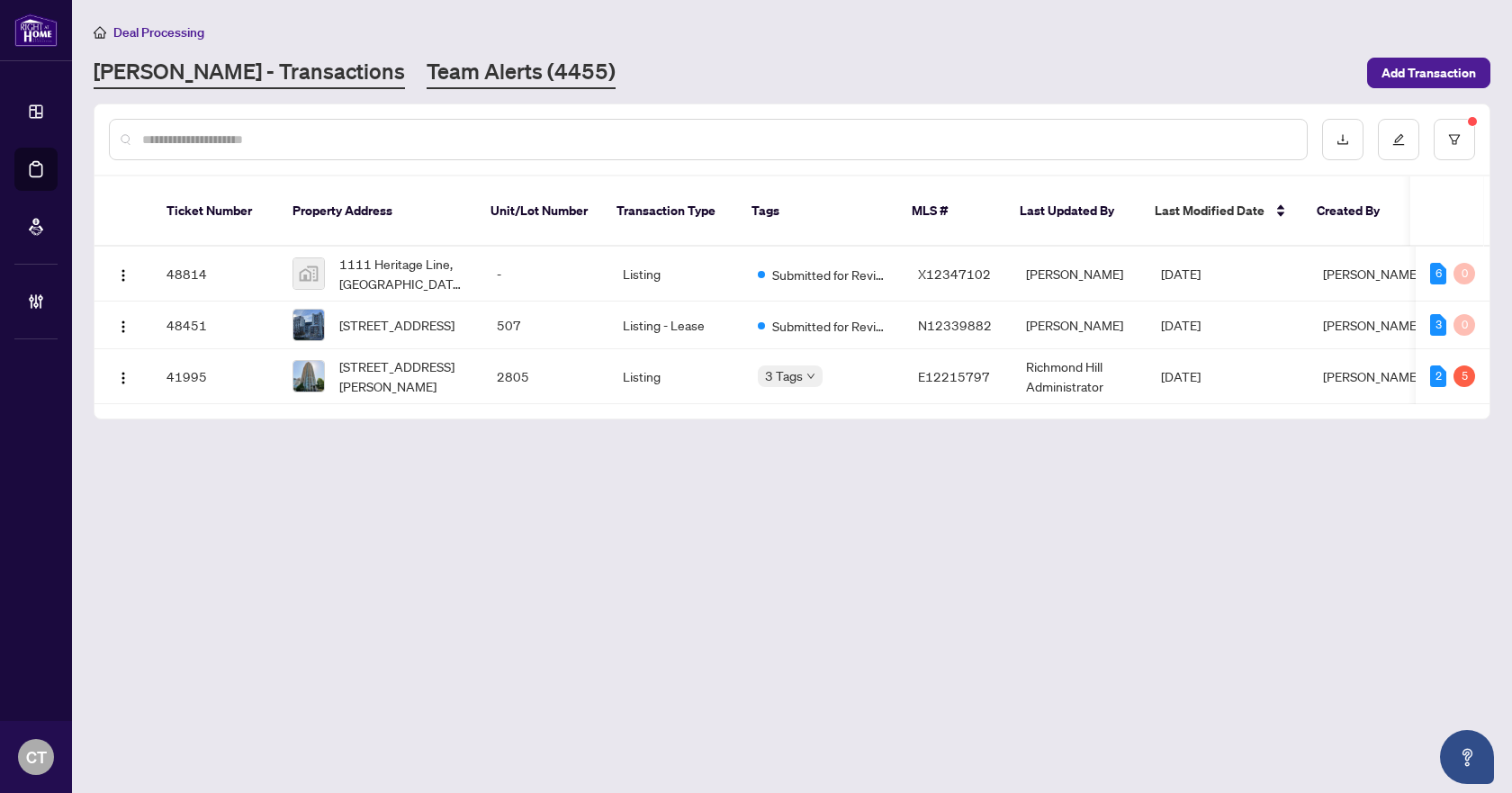
click at [427, 76] on link "Team Alerts (4455)" at bounding box center [521, 73] width 189 height 33
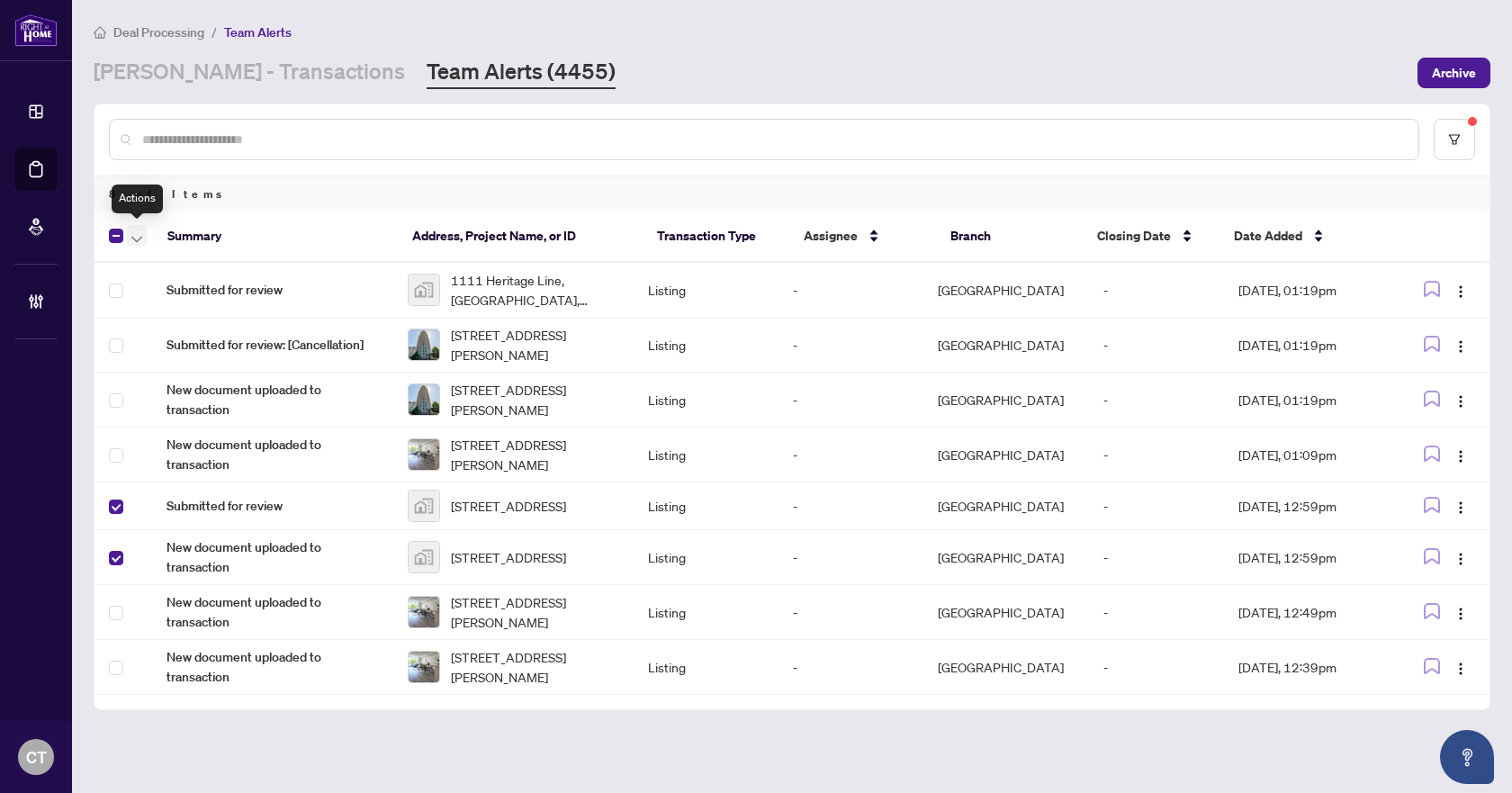
click at [134, 240] on icon "button" at bounding box center [137, 240] width 11 height 7
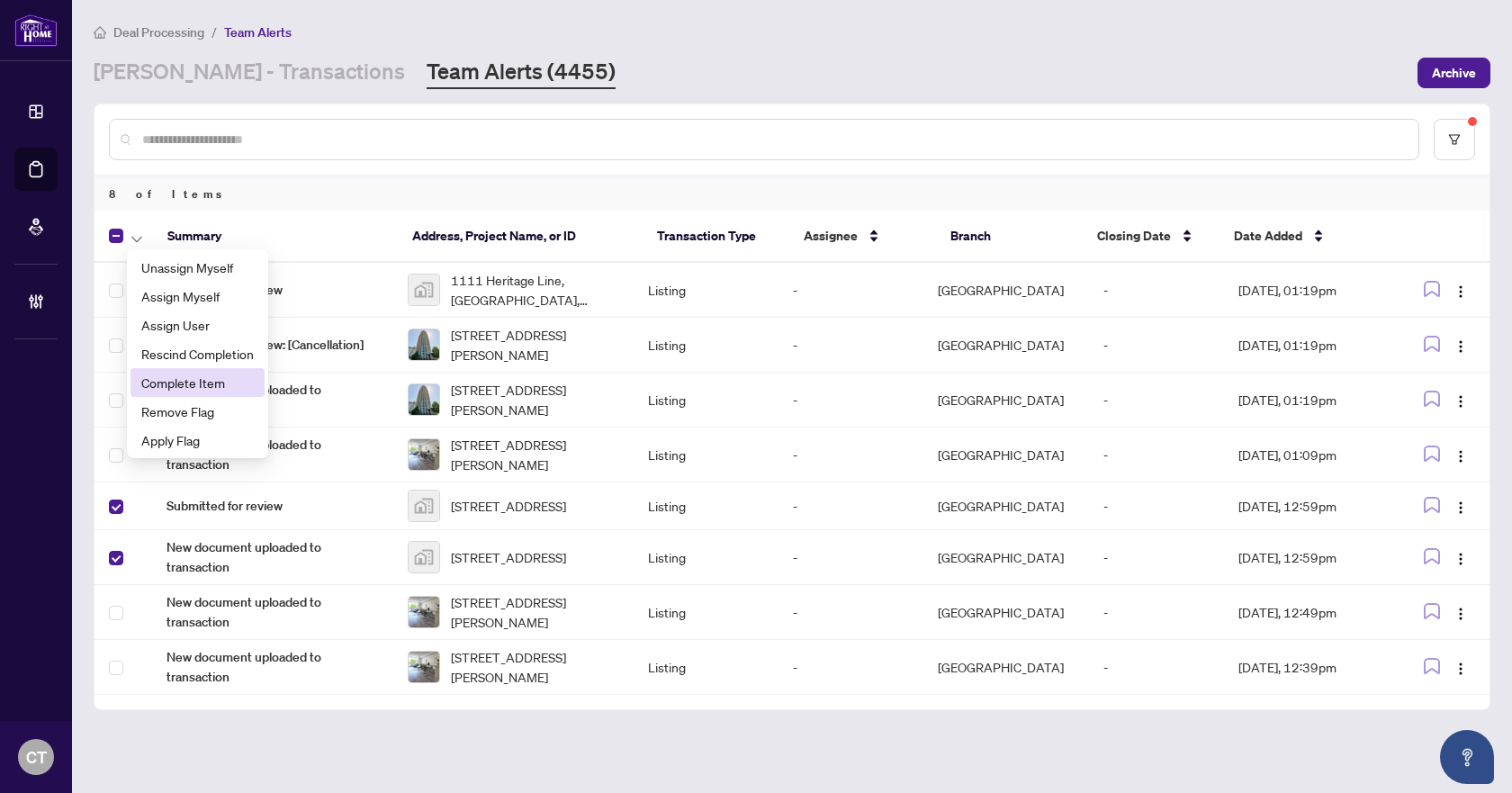
click at [159, 383] on span "Complete Item" at bounding box center [198, 383] width 113 height 20
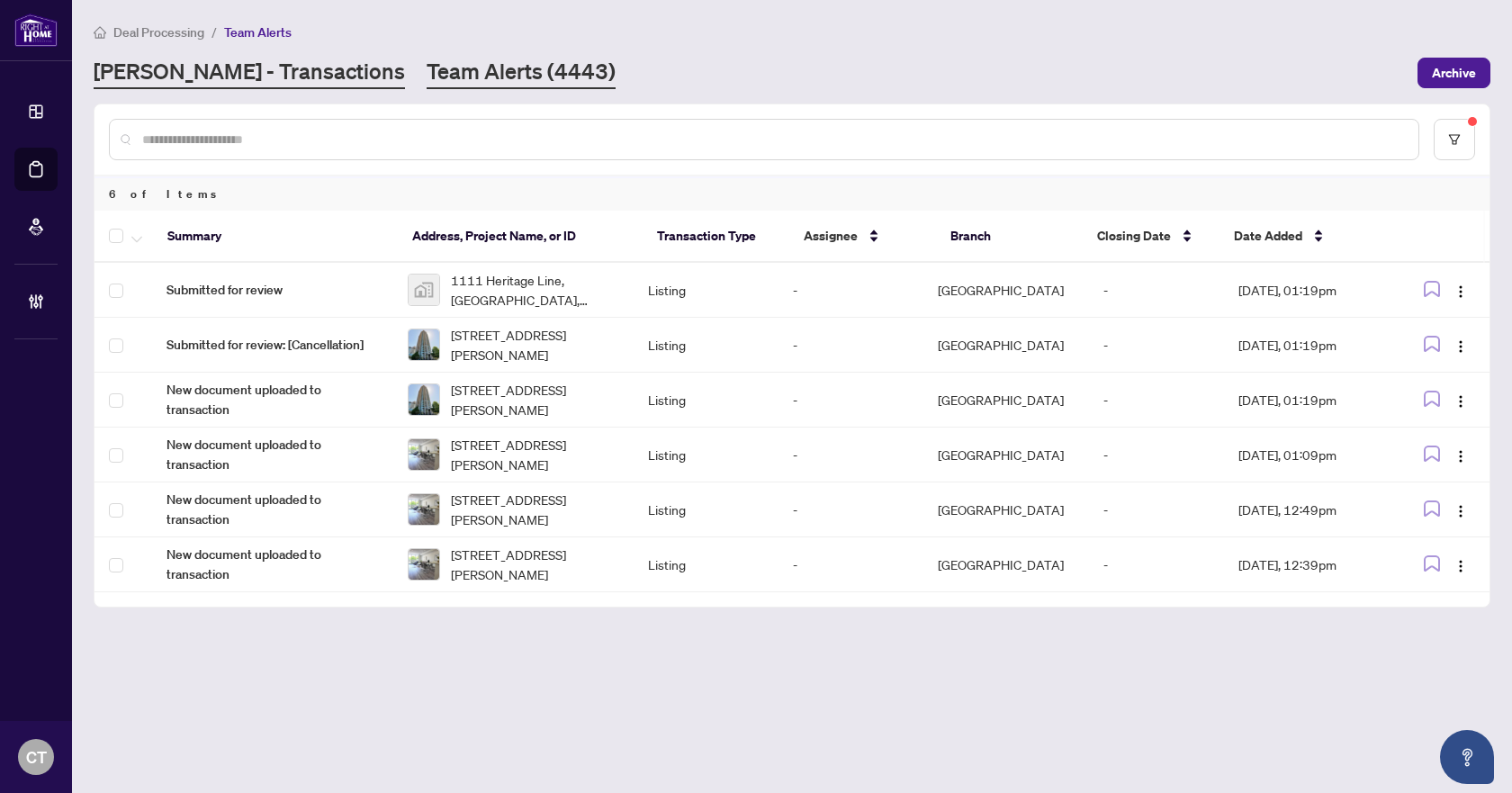
click at [241, 78] on link "[PERSON_NAME] - Transactions" at bounding box center [249, 73] width 311 height 33
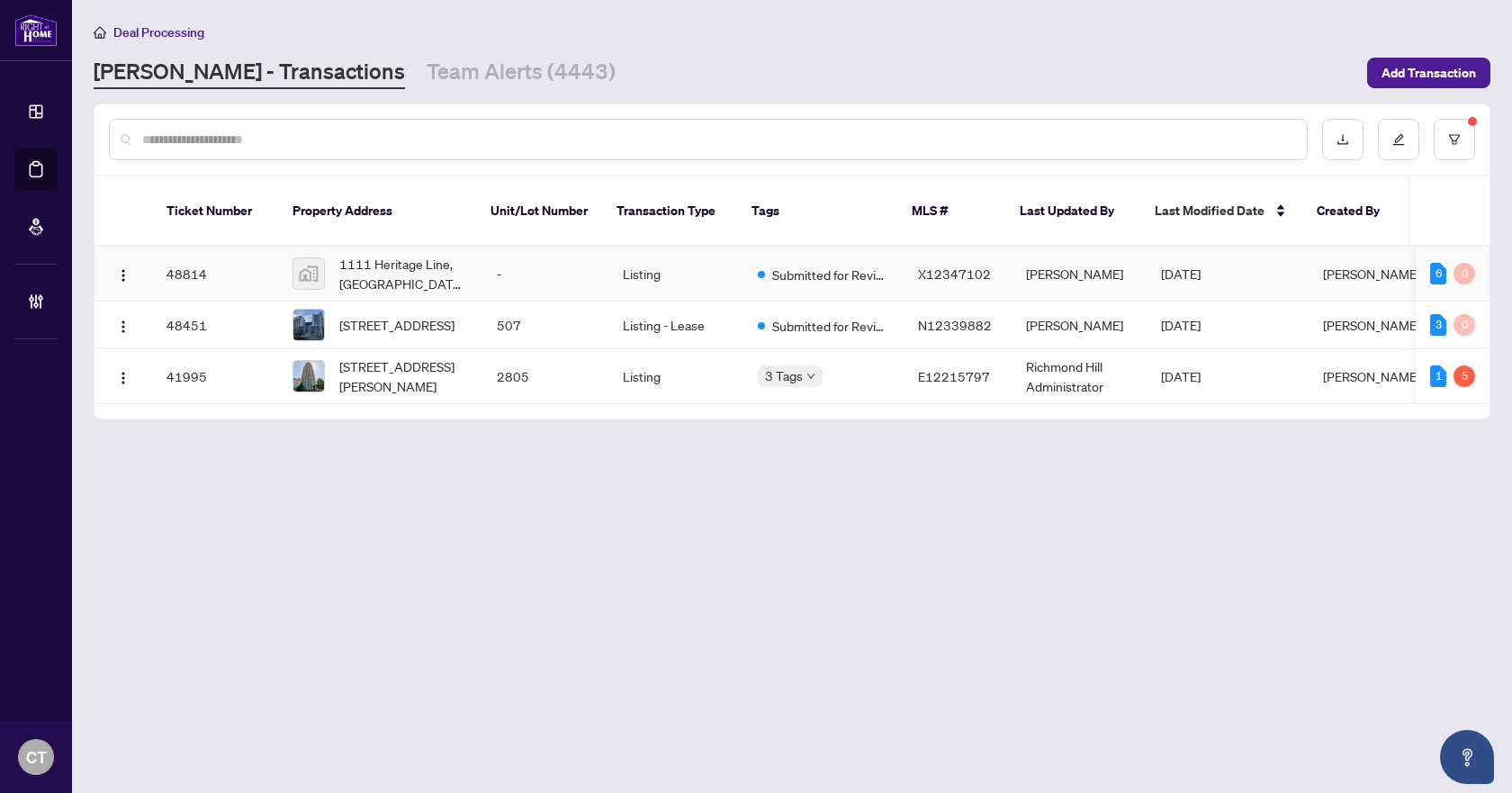
click at [608, 250] on td "Listing" at bounding box center [675, 274] width 135 height 54
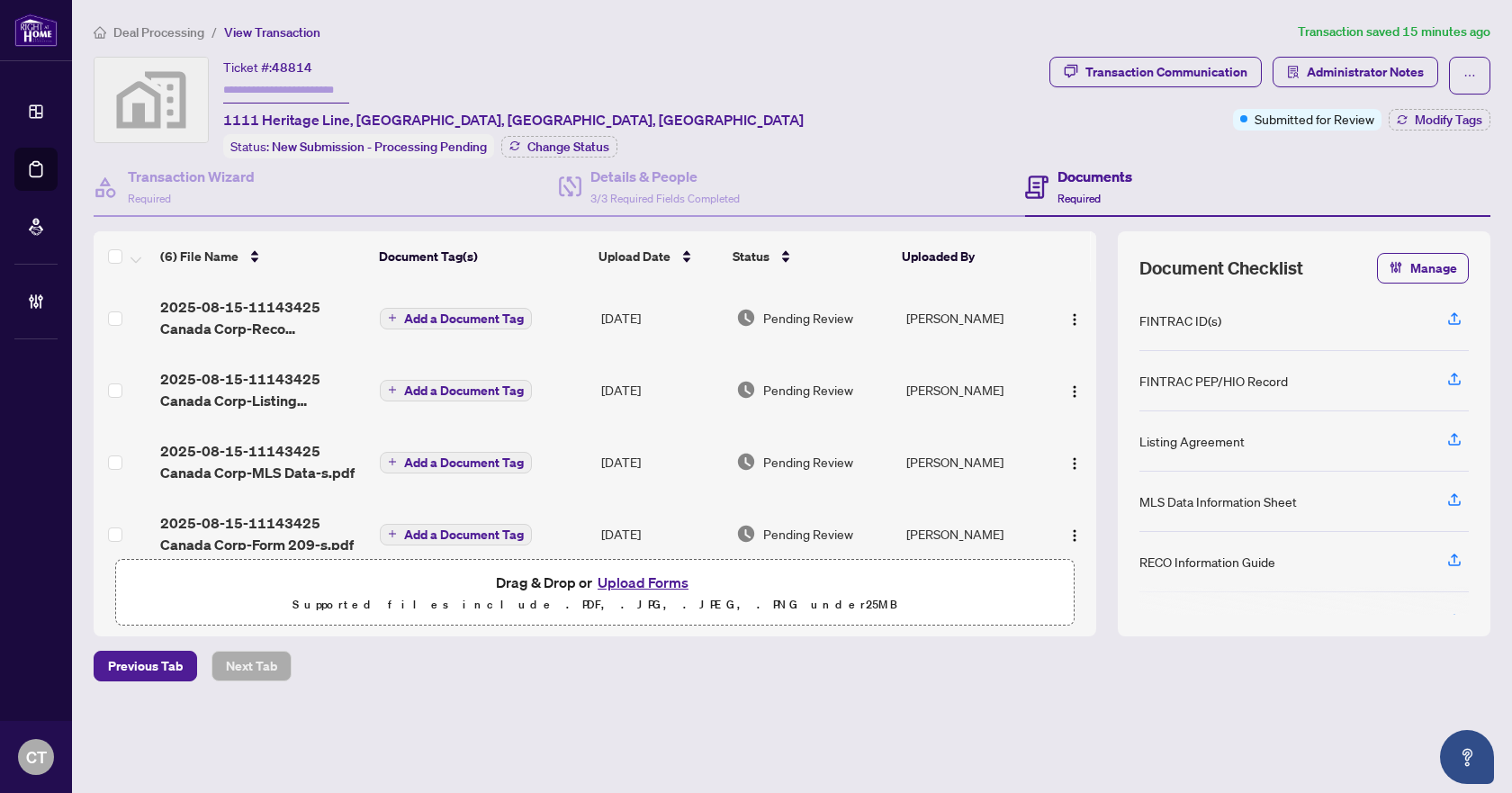
click at [180, 34] on span "Deal Processing" at bounding box center [159, 33] width 91 height 16
